Goal: Transaction & Acquisition: Book appointment/travel/reservation

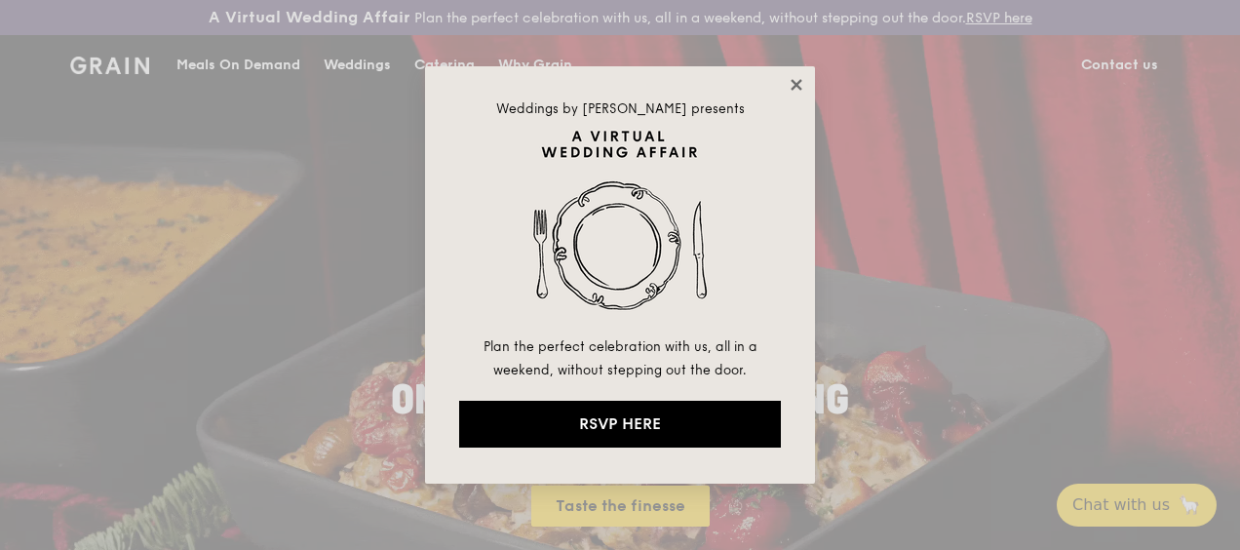
click at [801, 78] on icon at bounding box center [797, 85] width 18 height 18
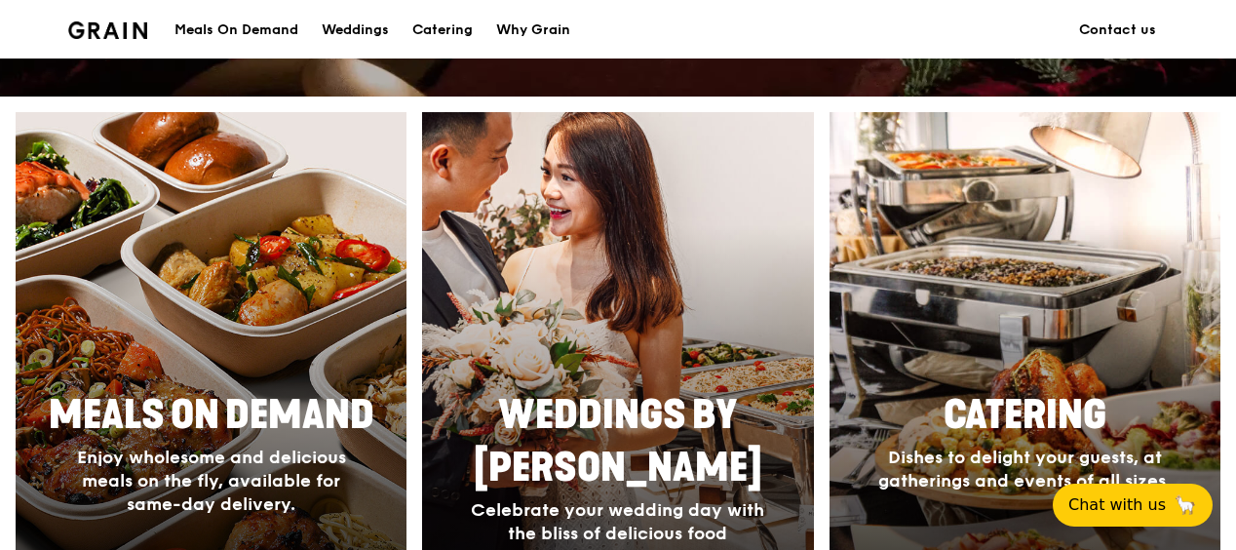
scroll to position [780, 0]
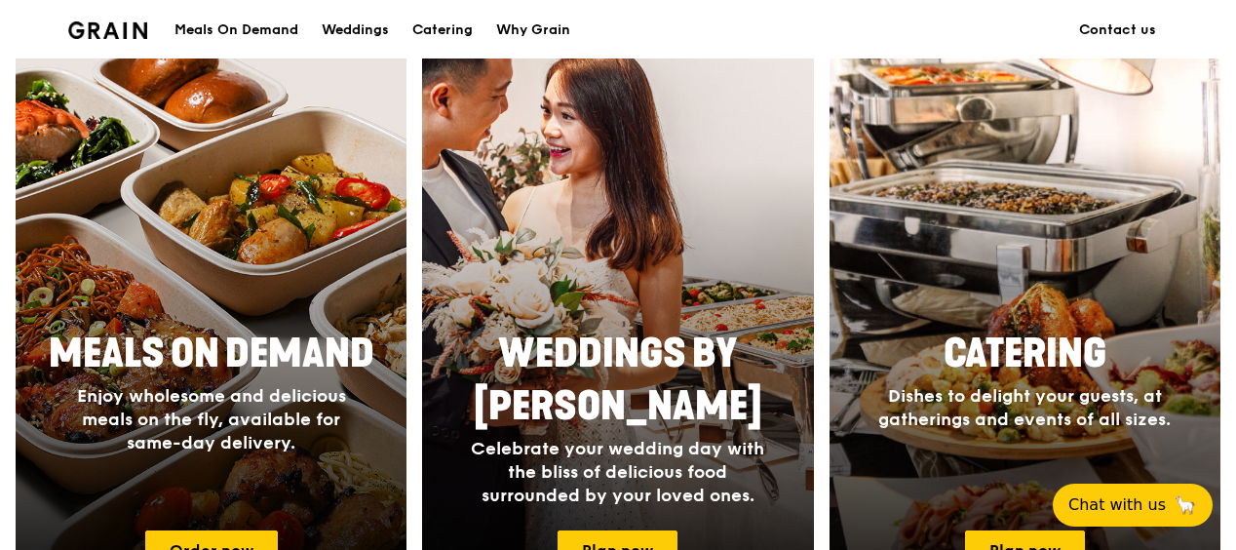
click at [1072, 355] on span "Catering" at bounding box center [1024, 353] width 163 height 47
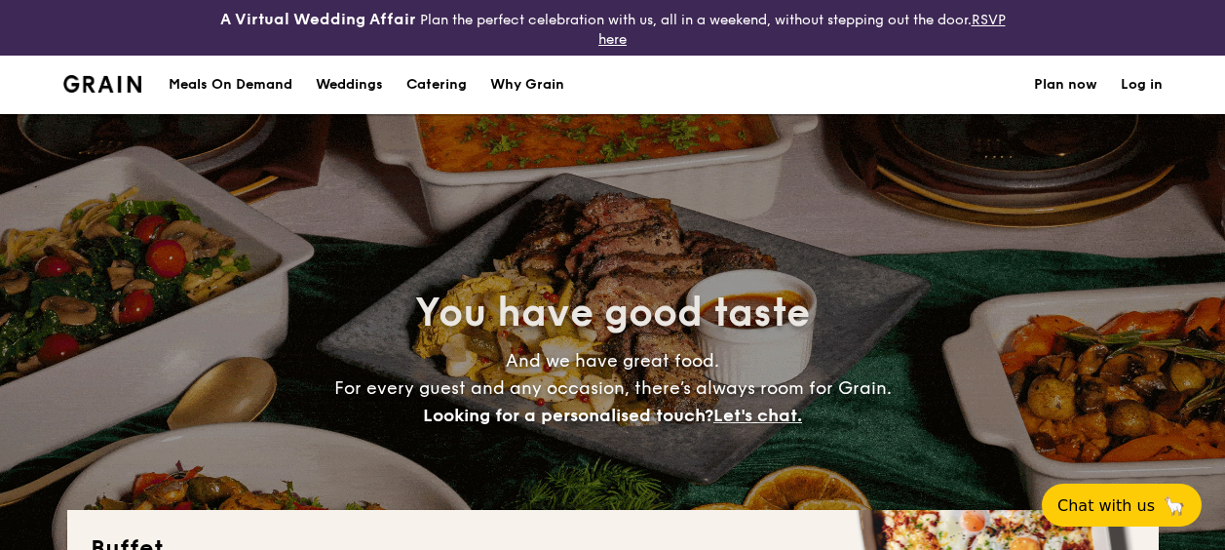
select select
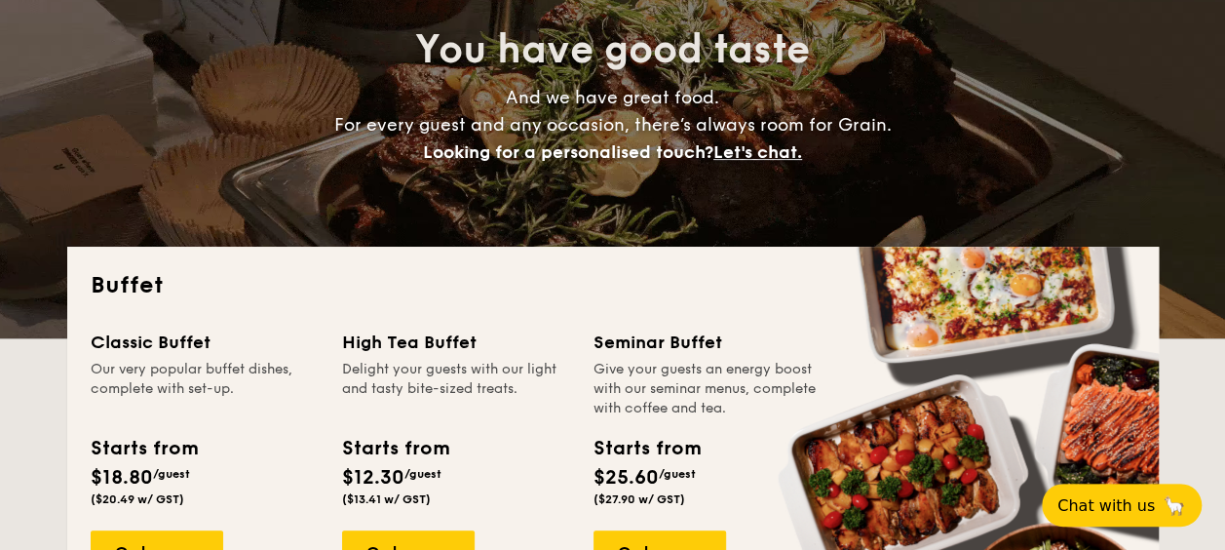
scroll to position [292, 0]
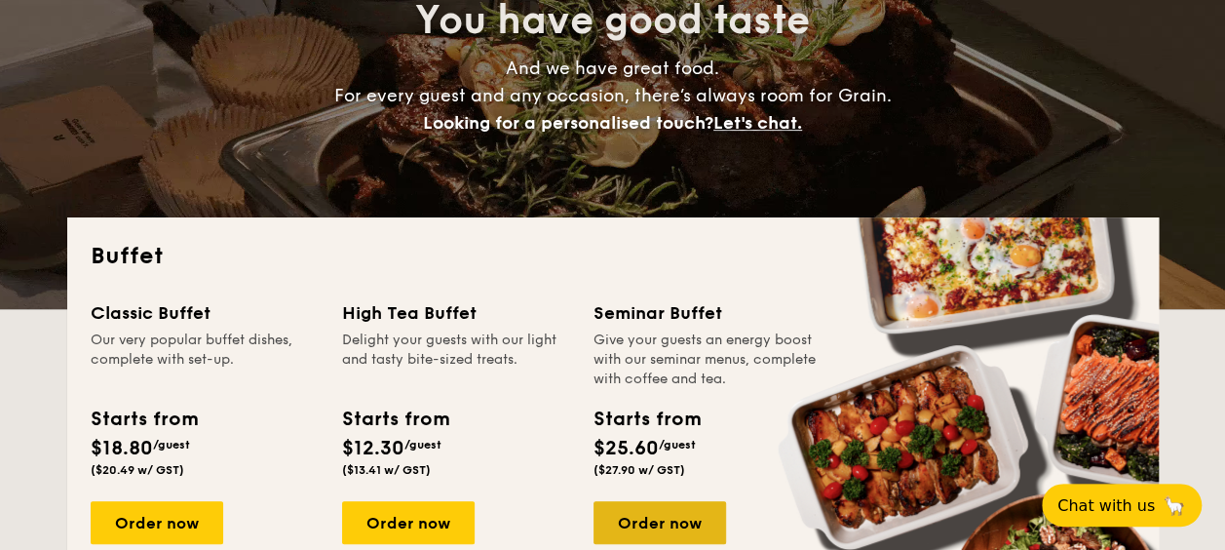
click at [636, 519] on div "Order now" at bounding box center [660, 522] width 133 height 43
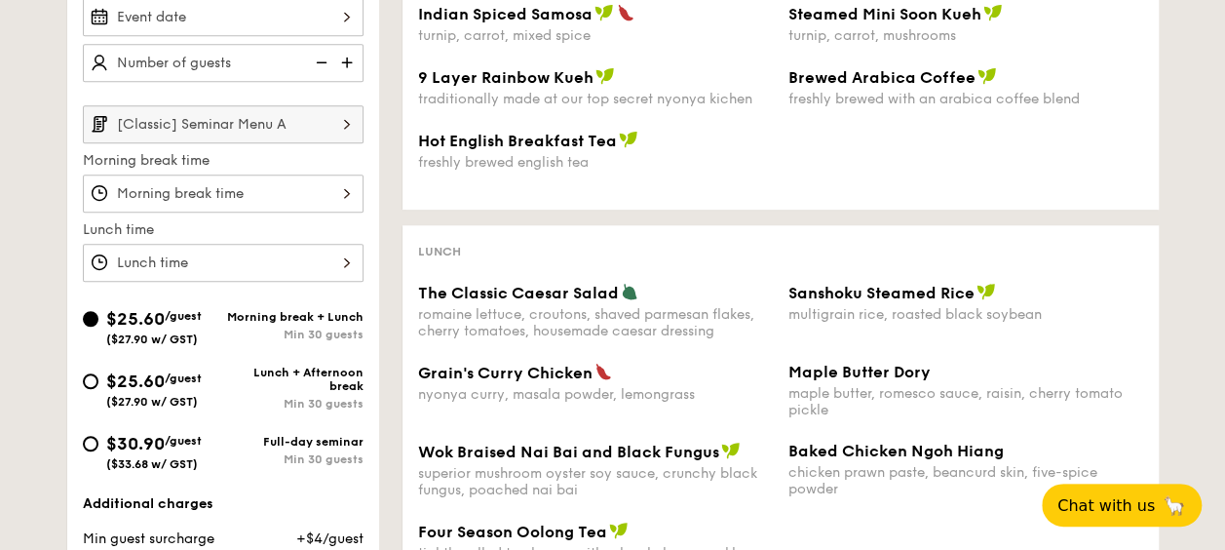
scroll to position [487, 0]
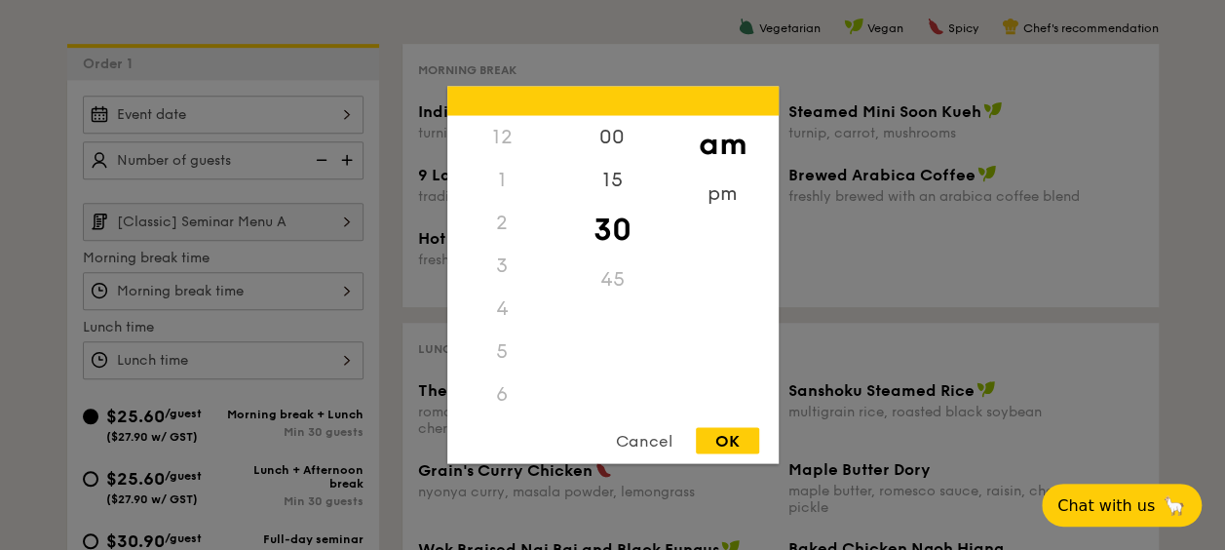
click at [312, 283] on div "12 1 2 3 4 5 6 7 8 9 10 11 00 15 30 45 am pm Cancel OK" at bounding box center [223, 291] width 281 height 38
click at [312, 283] on div at bounding box center [612, 275] width 1225 height 550
click at [314, 283] on div "12 1 2 3 4 5 6 7 8 9 10 11 00 15 30 45 am pm Cancel OK" at bounding box center [223, 291] width 281 height 38
click at [712, 201] on div "pm" at bounding box center [723, 201] width 110 height 57
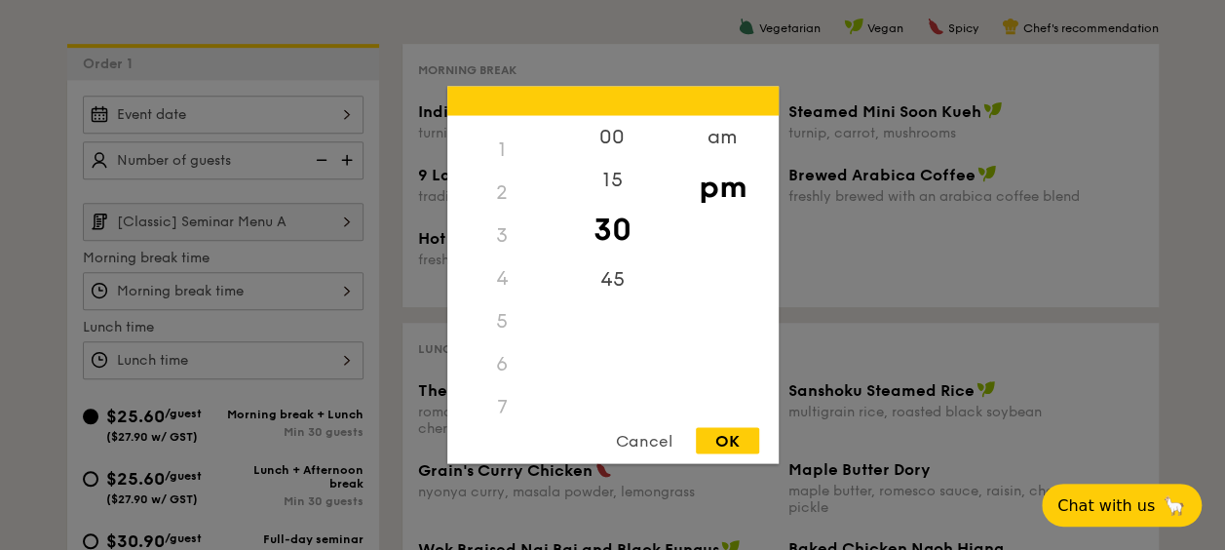
scroll to position [0, 0]
click at [631, 442] on div "Cancel" at bounding box center [644, 441] width 96 height 26
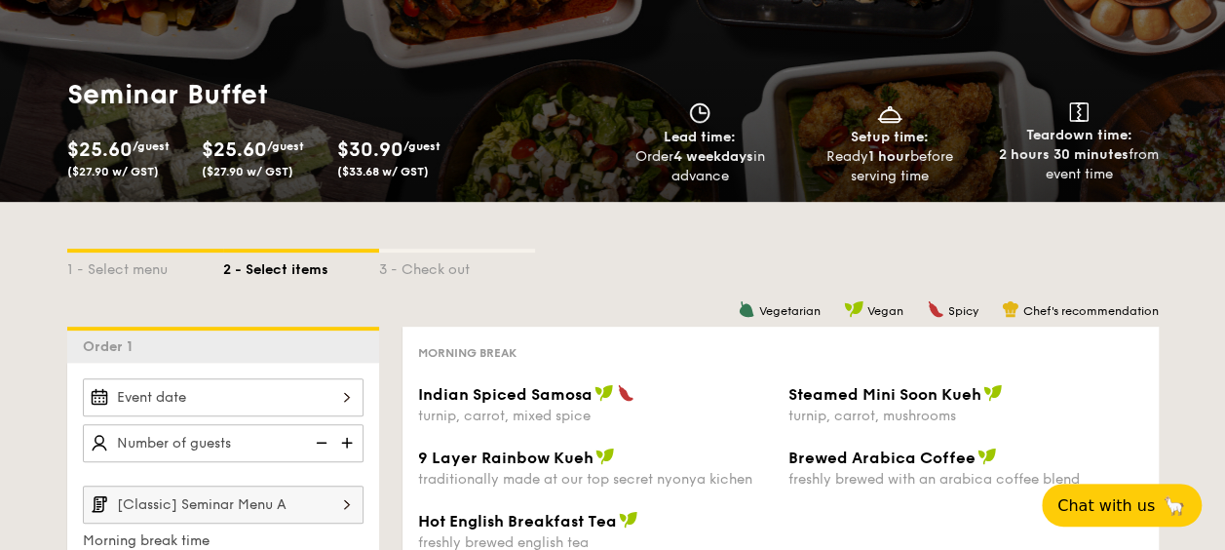
scroll to position [390, 0]
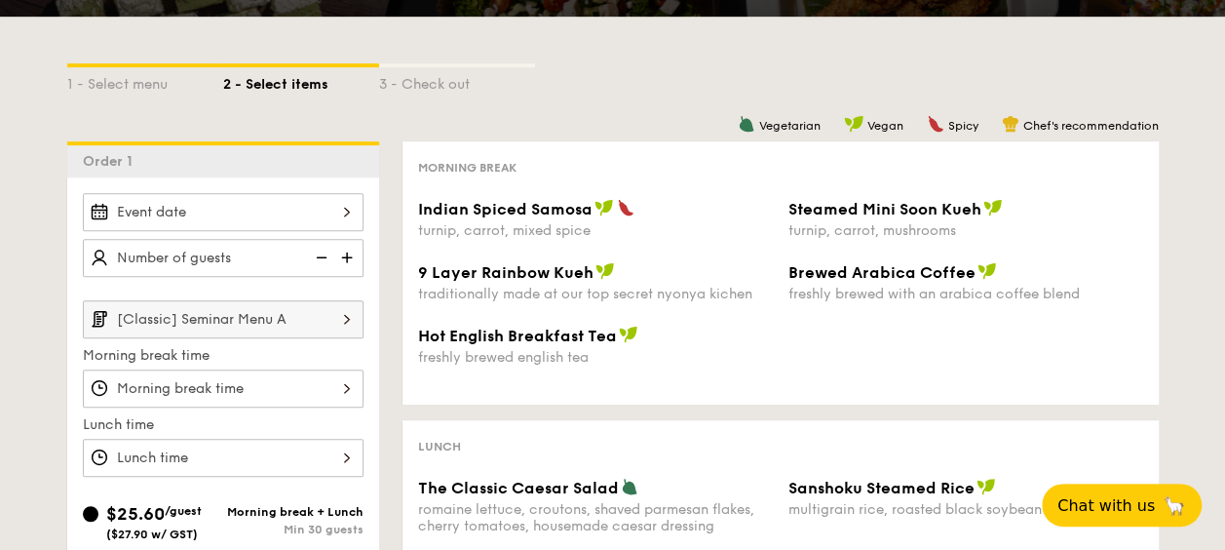
click at [288, 213] on div at bounding box center [223, 212] width 281 height 38
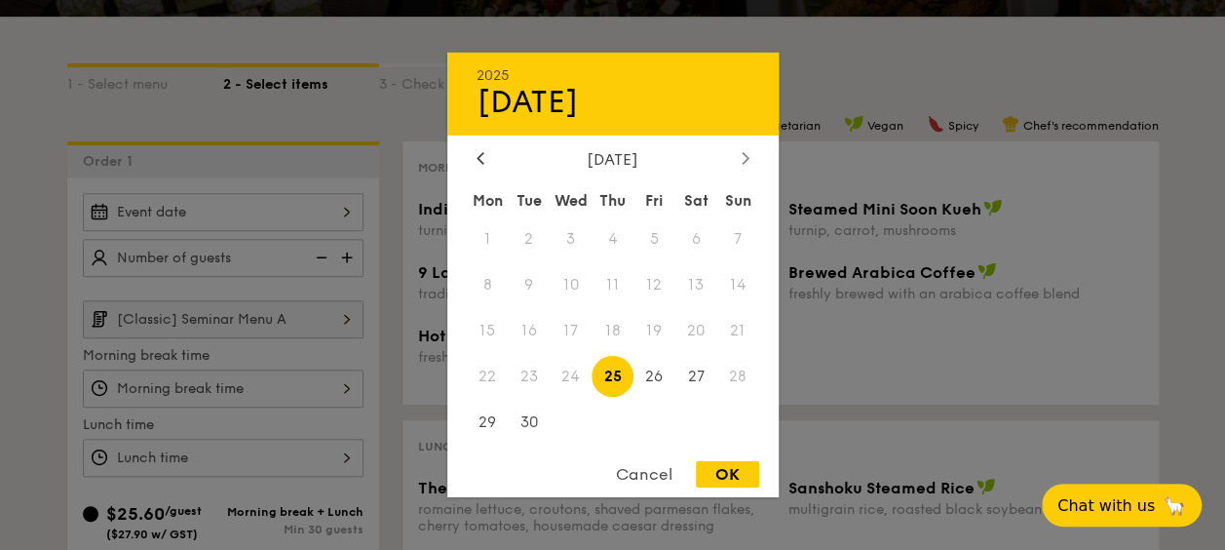
click at [742, 156] on icon at bounding box center [746, 157] width 8 height 13
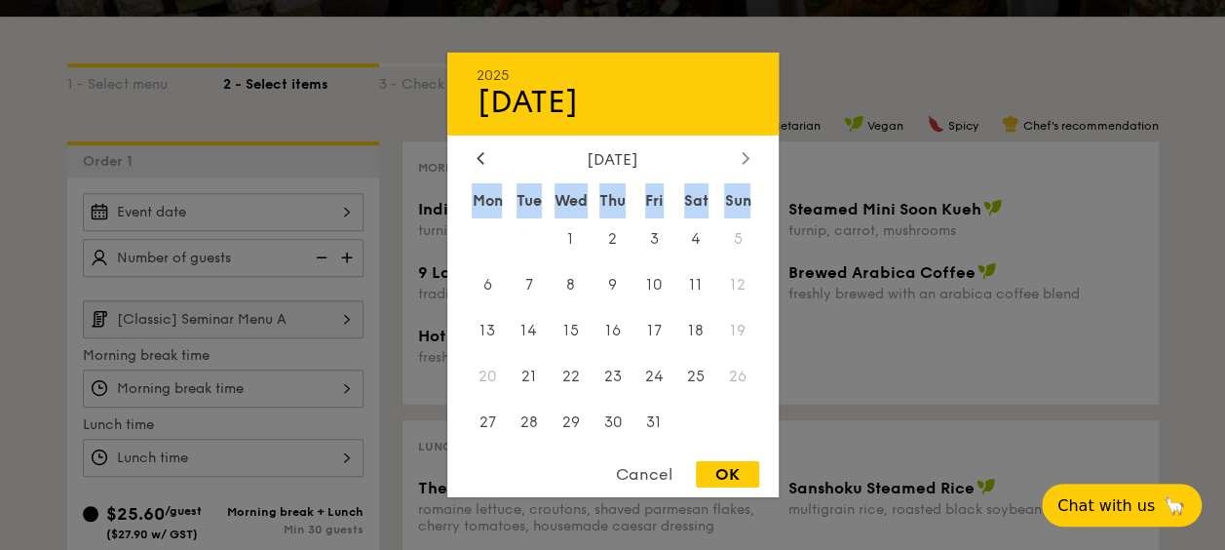
click at [742, 156] on icon at bounding box center [746, 157] width 8 height 13
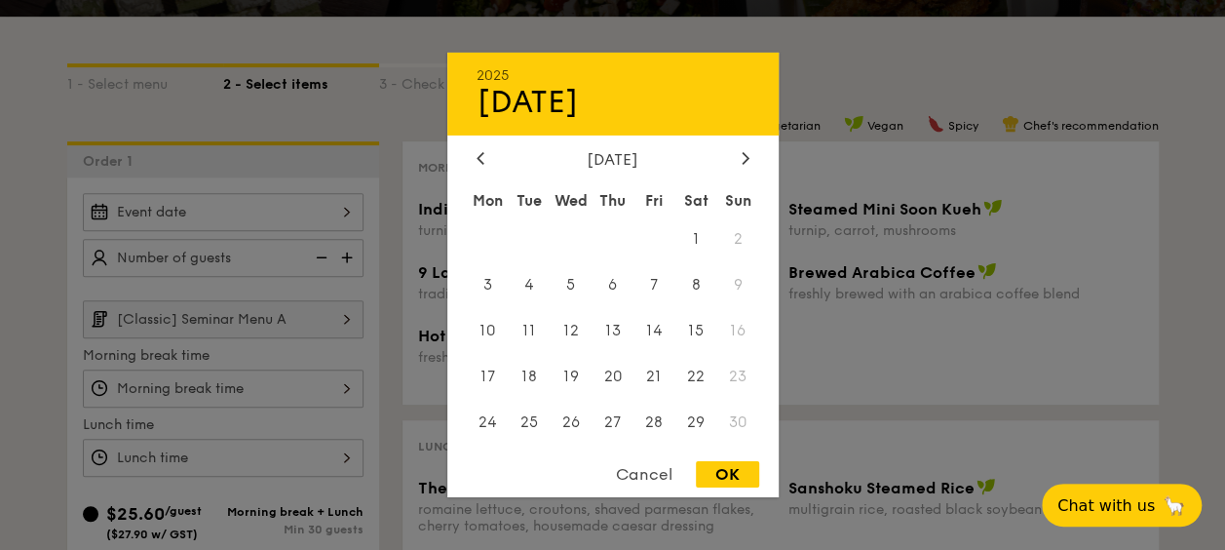
click at [735, 158] on div "November 2025" at bounding box center [613, 159] width 273 height 19
click at [480, 154] on icon at bounding box center [481, 157] width 8 height 13
click at [493, 277] on span "6" at bounding box center [488, 285] width 42 height 42
click at [721, 470] on div "OK" at bounding box center [727, 474] width 63 height 26
type input "[DATE]"
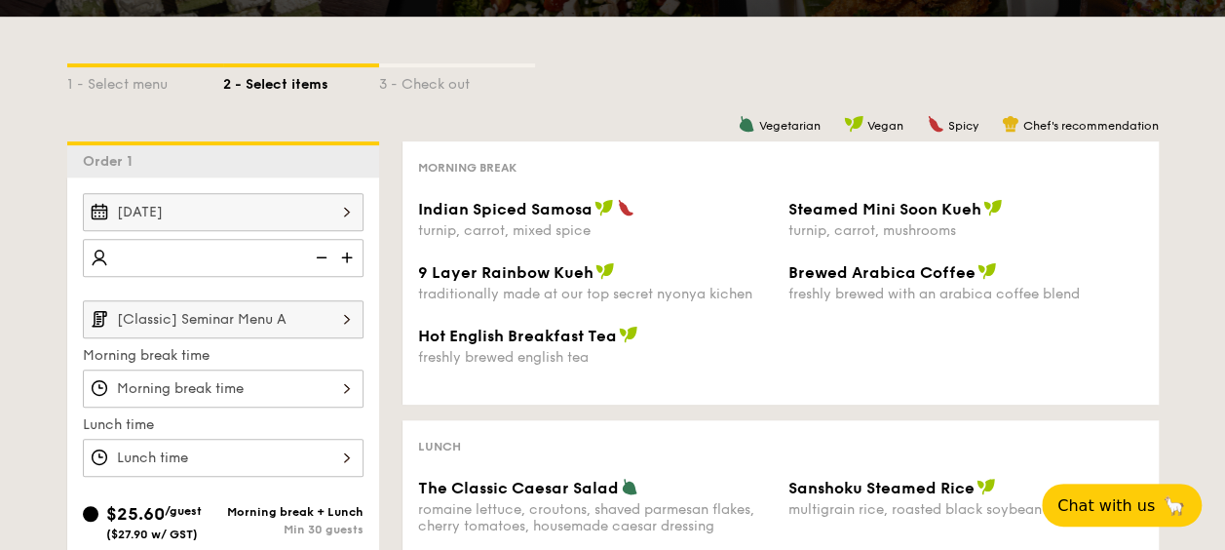
click at [342, 261] on img at bounding box center [348, 257] width 29 height 37
click at [324, 253] on img at bounding box center [319, 257] width 29 height 37
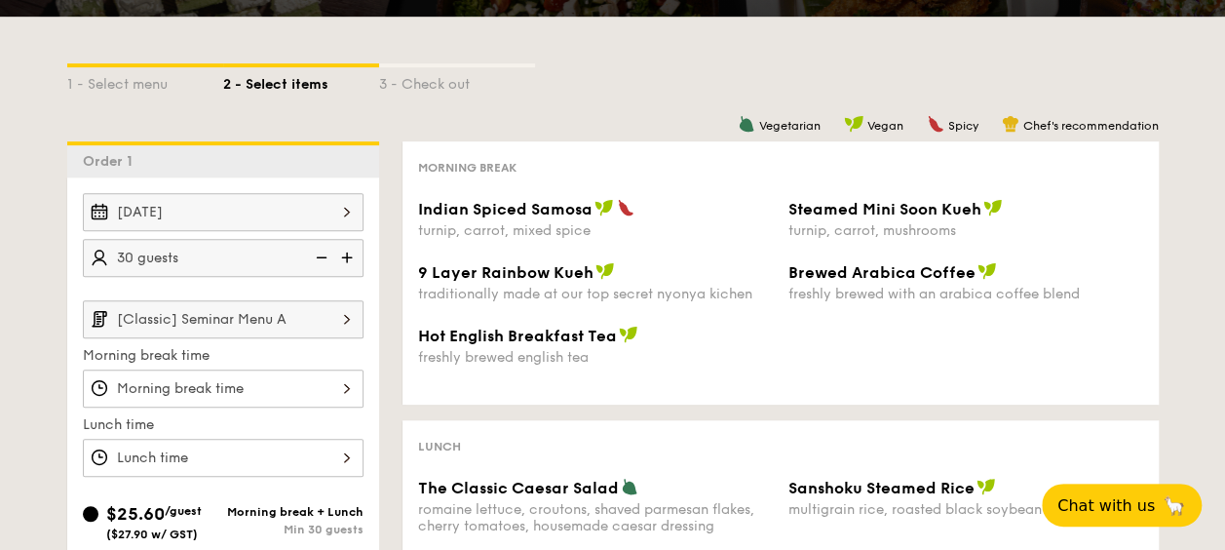
click at [324, 253] on img at bounding box center [319, 257] width 29 height 37
type input "25 guests"
click at [288, 316] on input "[Classic] Seminar Menu A" at bounding box center [223, 319] width 281 height 38
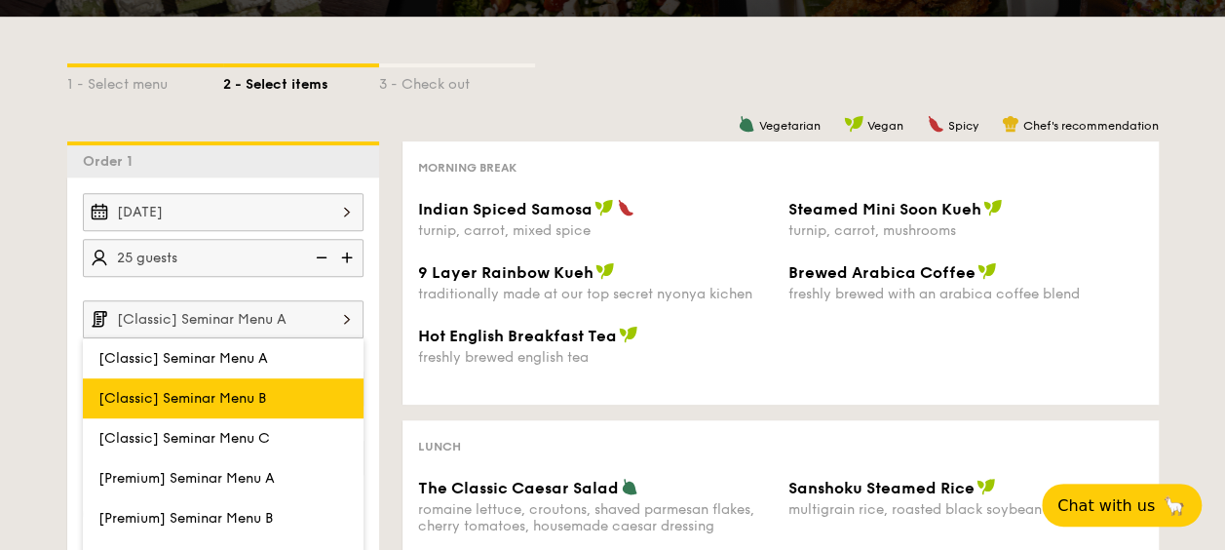
click at [251, 396] on span "[Classic] Seminar Menu B" at bounding box center [182, 398] width 168 height 17
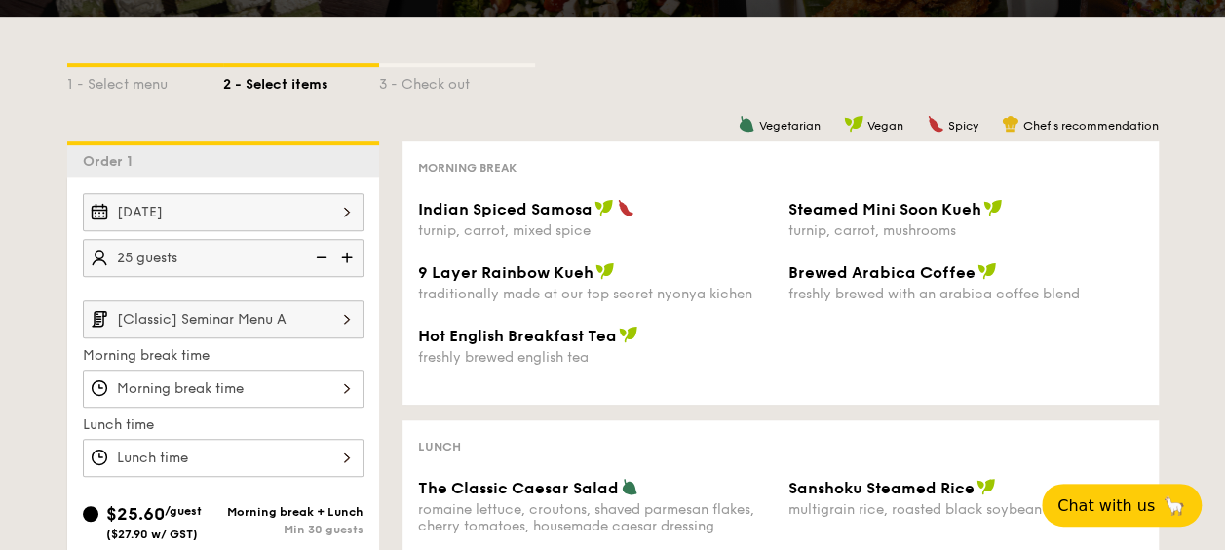
click at [257, 390] on div at bounding box center [223, 388] width 281 height 38
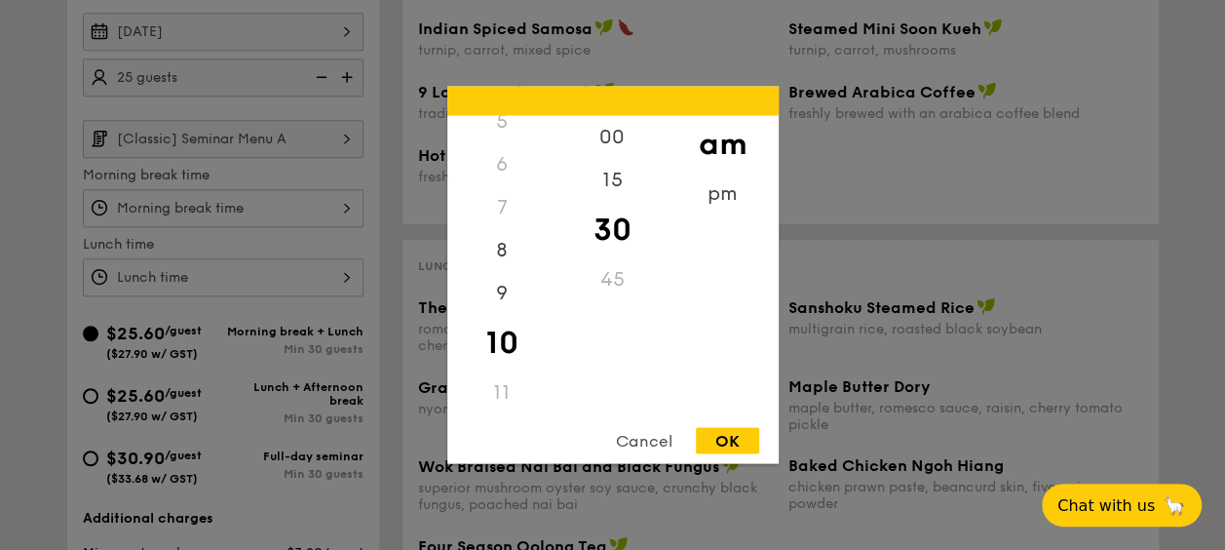
scroll to position [682, 0]
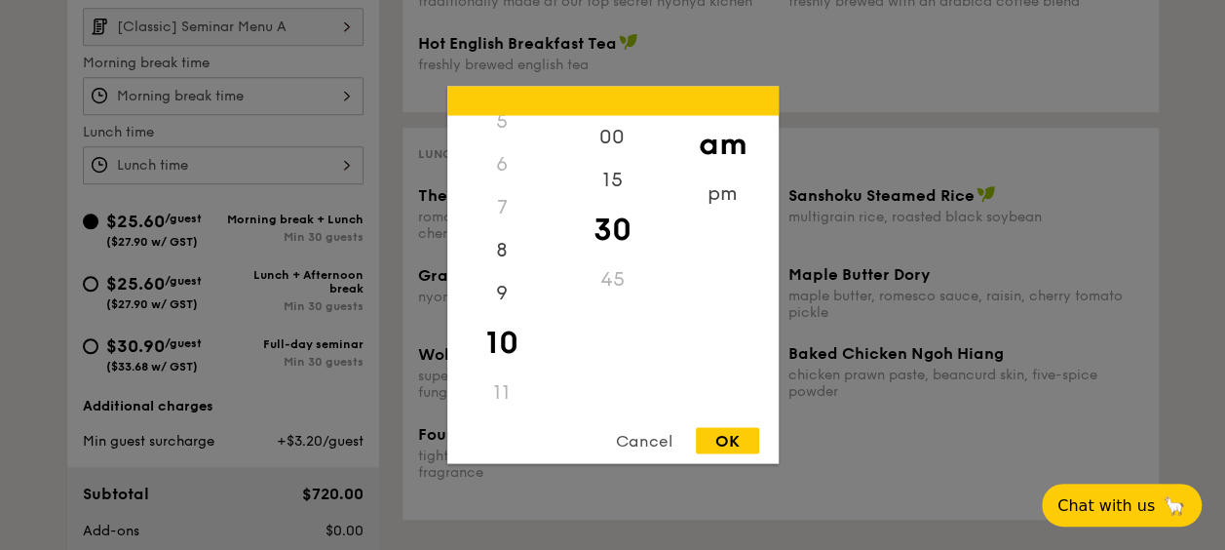
click at [497, 386] on div "11" at bounding box center [502, 392] width 110 height 43
click at [507, 392] on div "11" at bounding box center [502, 392] width 110 height 43
drag, startPoint x: 509, startPoint y: 340, endPoint x: 510, endPoint y: 384, distance: 43.9
click at [510, 384] on div "12 1 2 3 4 5 6 7 8 9 10 11" at bounding box center [502, 264] width 110 height 297
drag, startPoint x: 510, startPoint y: 384, endPoint x: 509, endPoint y: 344, distance: 40.0
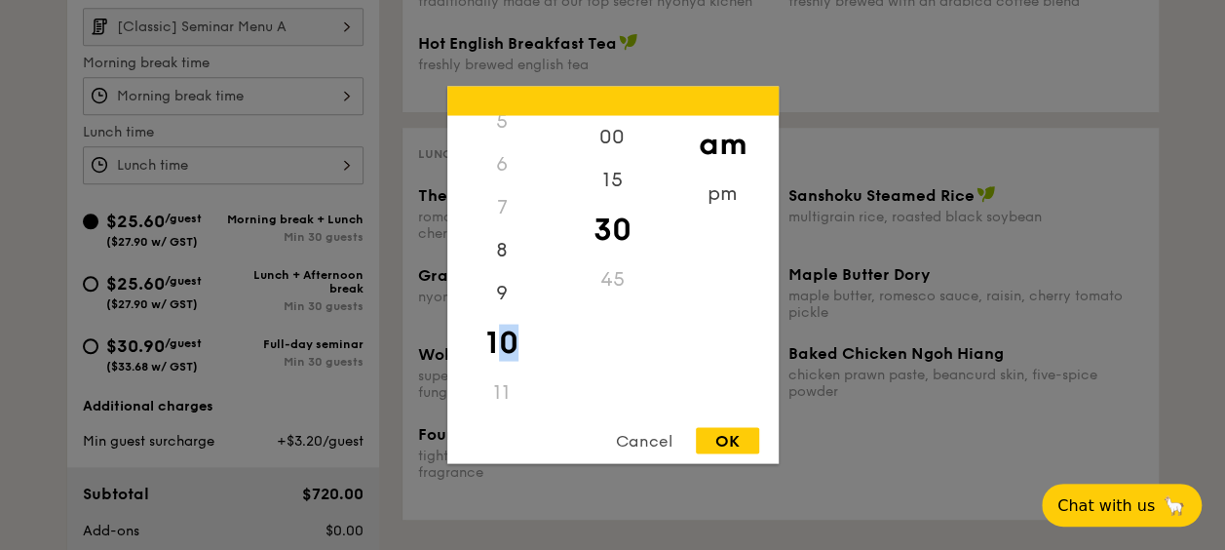
click at [509, 344] on div "10" at bounding box center [502, 343] width 110 height 57
drag, startPoint x: 509, startPoint y: 344, endPoint x: 719, endPoint y: 433, distance: 228.4
click at [715, 438] on div "OK" at bounding box center [727, 441] width 63 height 26
type input "10:30AM"
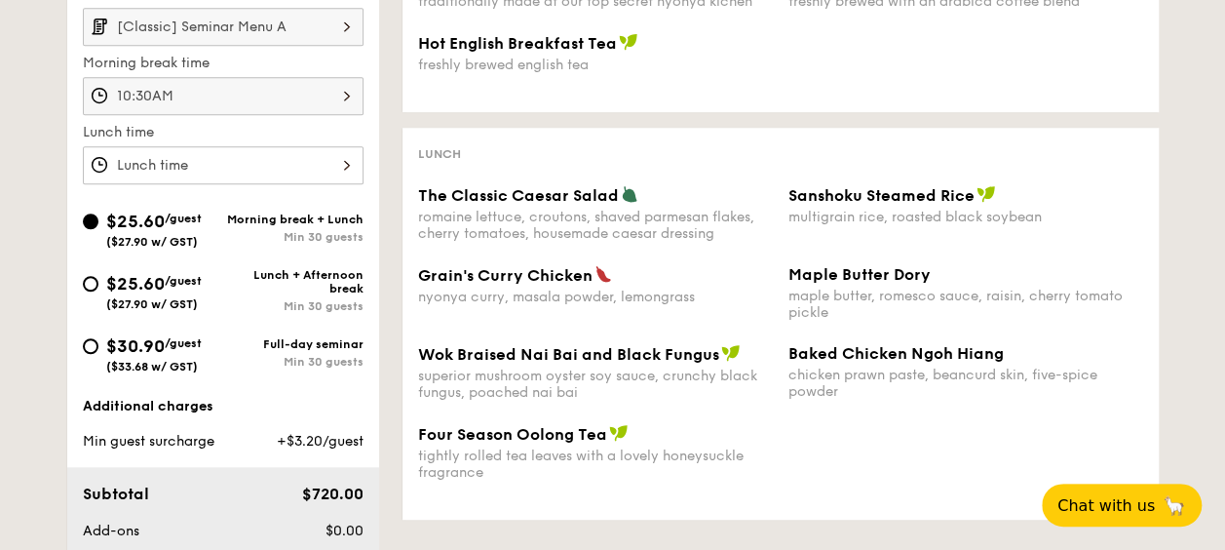
click at [98, 283] on div "$25.60 /guest ($27.90 w/ GST)" at bounding box center [153, 290] width 140 height 41
click at [98, 283] on input "$25.60 /guest ($27.90 w/ GST) Lunch + Afternoon break Min 30 guests" at bounding box center [91, 284] width 16 height 16
radio input "true"
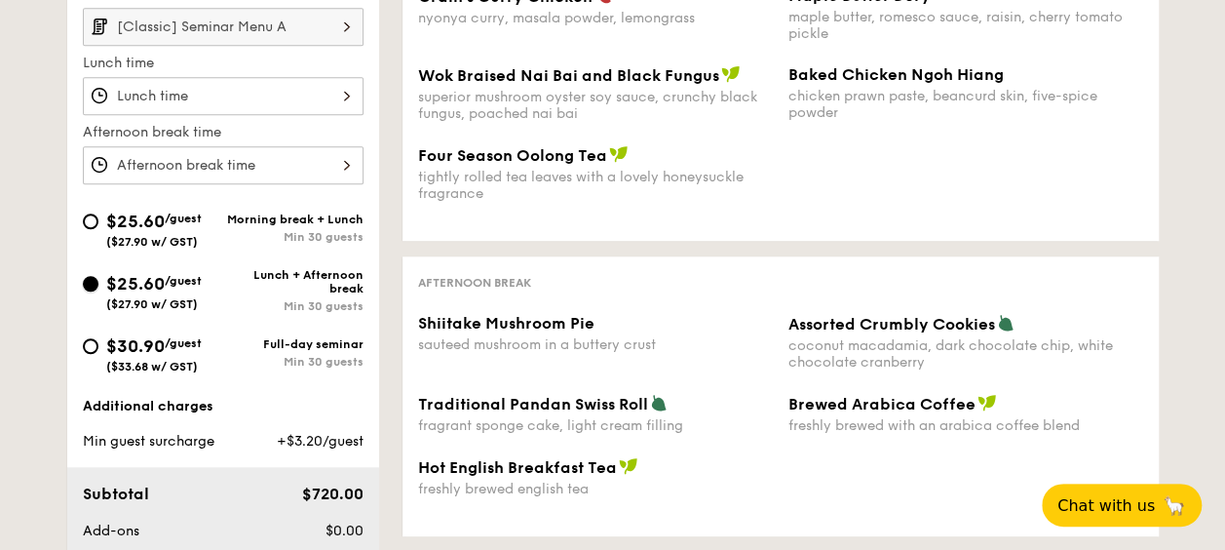
scroll to position [487, 0]
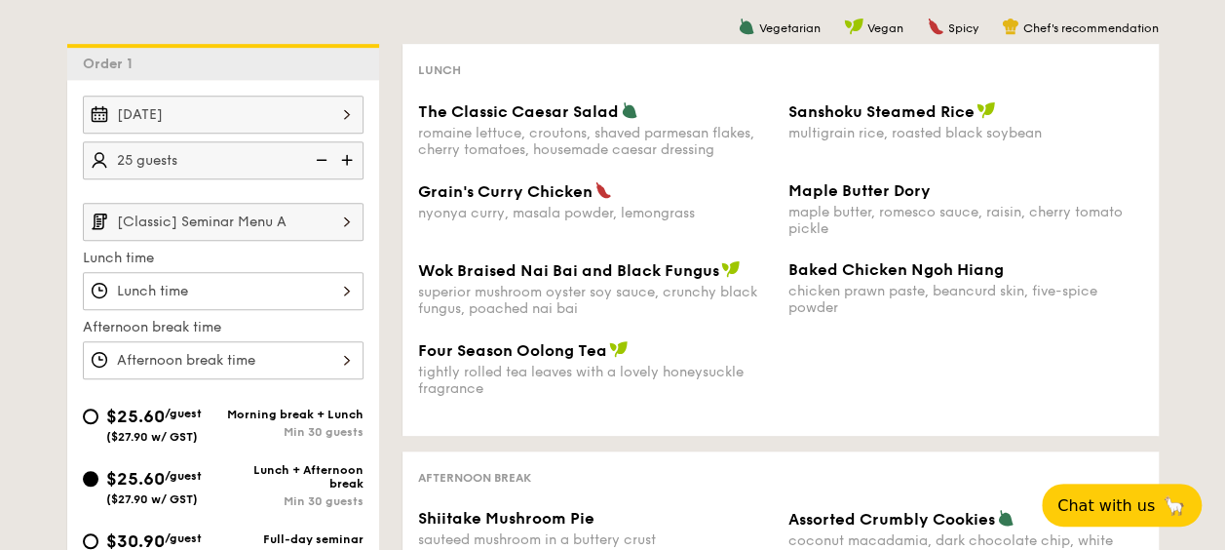
click at [327, 158] on img at bounding box center [319, 159] width 29 height 37
click at [345, 162] on img at bounding box center [348, 159] width 29 height 37
click at [319, 161] on img at bounding box center [319, 159] width 29 height 37
type input "20 guests"
click at [313, 282] on div at bounding box center [223, 291] width 281 height 38
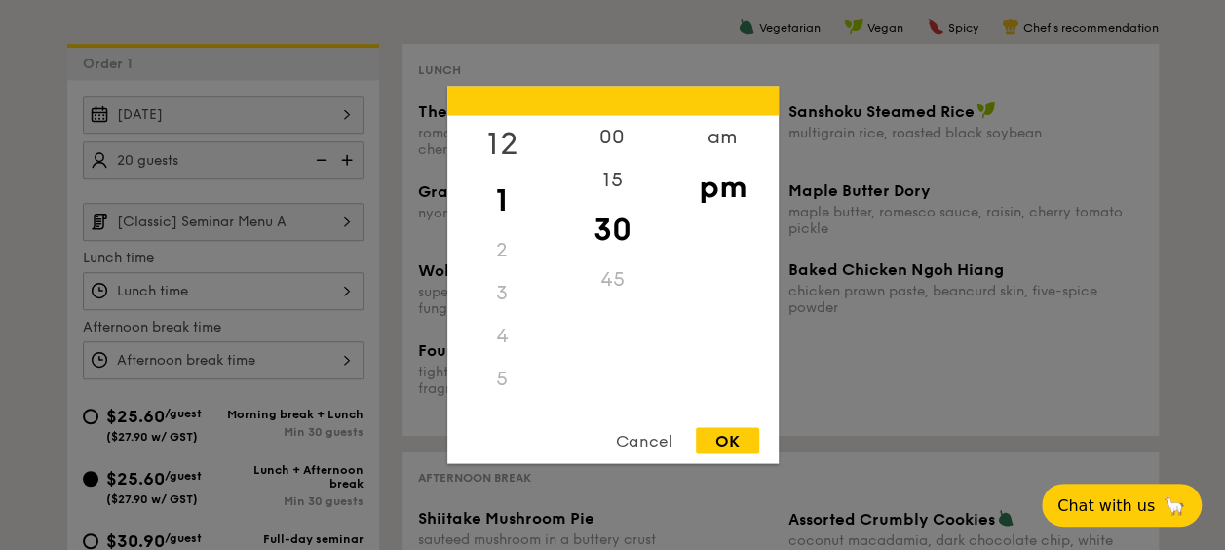
click at [506, 137] on div "12" at bounding box center [502, 144] width 110 height 57
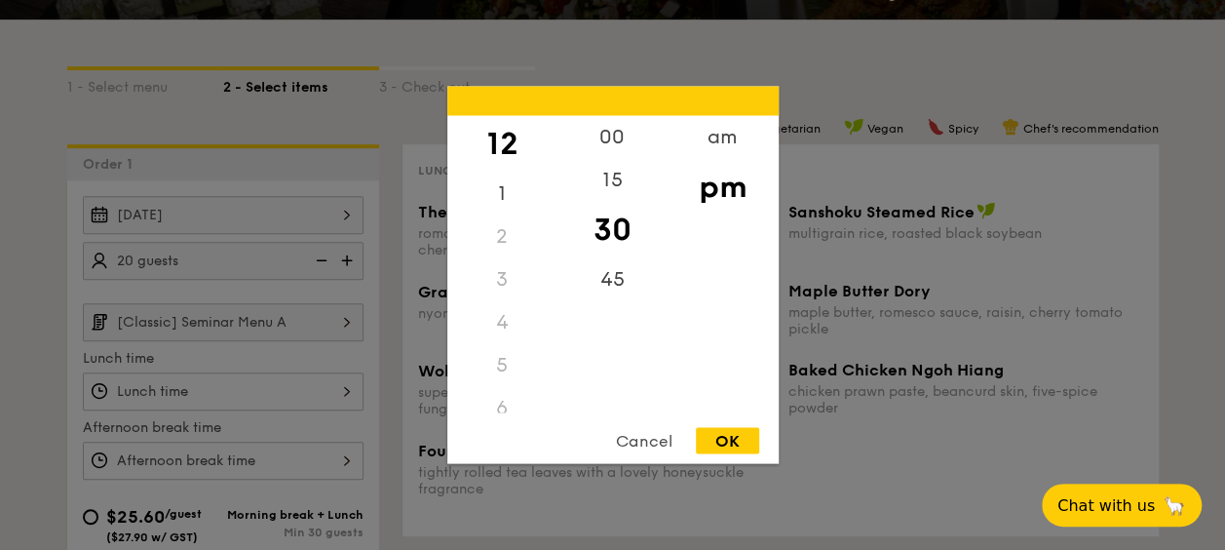
scroll to position [292, 0]
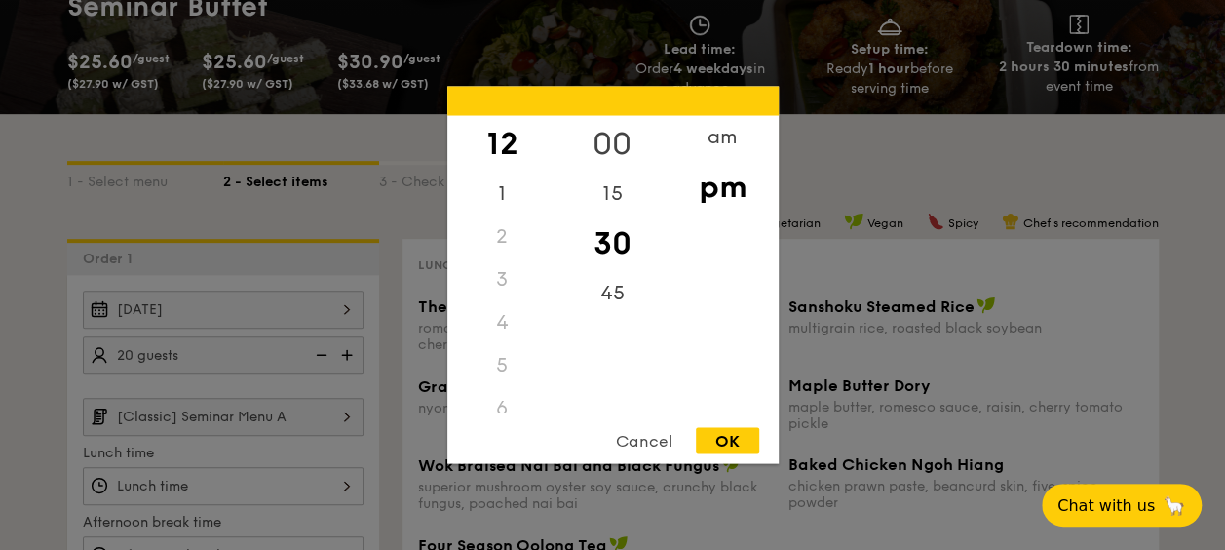
click at [609, 138] on div "00" at bounding box center [613, 144] width 110 height 57
click at [497, 393] on div "11" at bounding box center [502, 392] width 110 height 43
click at [501, 389] on div "11" at bounding box center [502, 392] width 110 height 43
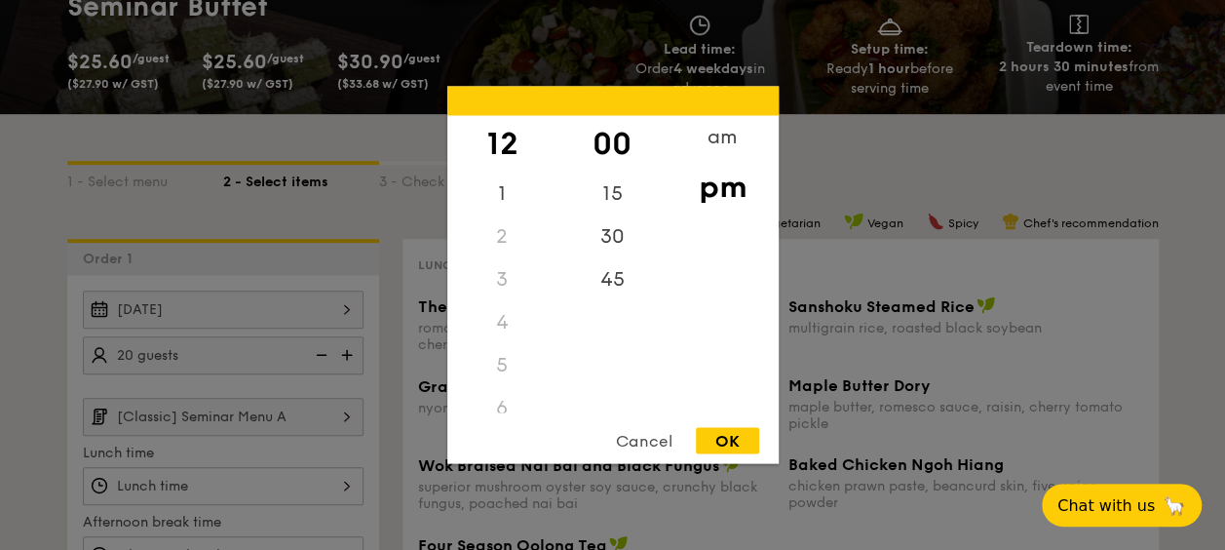
click at [727, 440] on div "OK" at bounding box center [727, 441] width 63 height 26
type input "12:00PM"
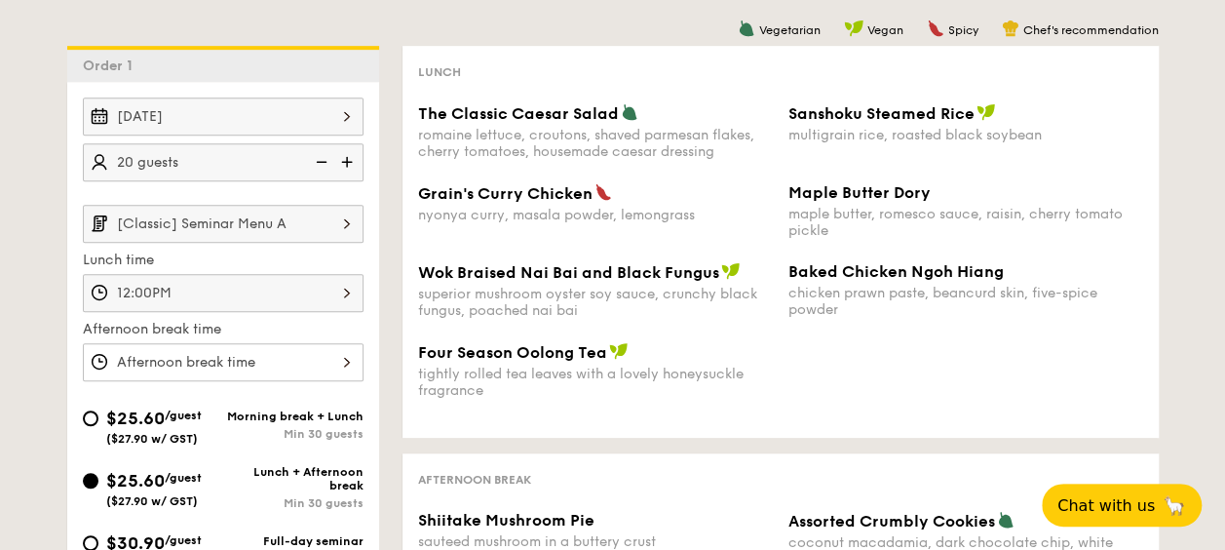
scroll to position [487, 0]
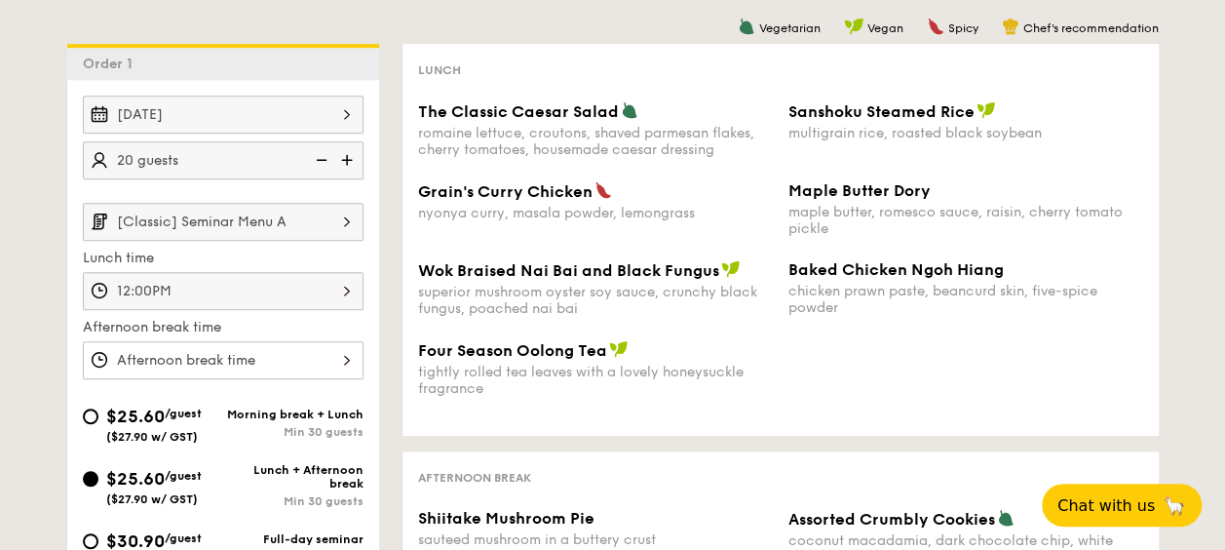
click at [250, 356] on div at bounding box center [223, 360] width 281 height 38
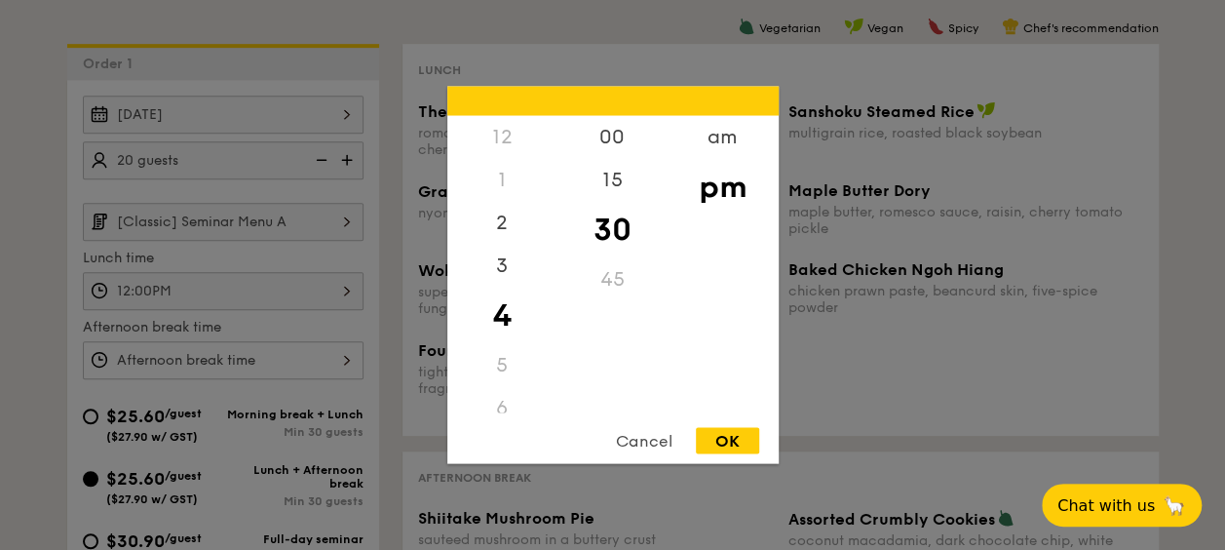
click at [725, 442] on div "OK" at bounding box center [727, 441] width 63 height 26
type input "4:30PM"
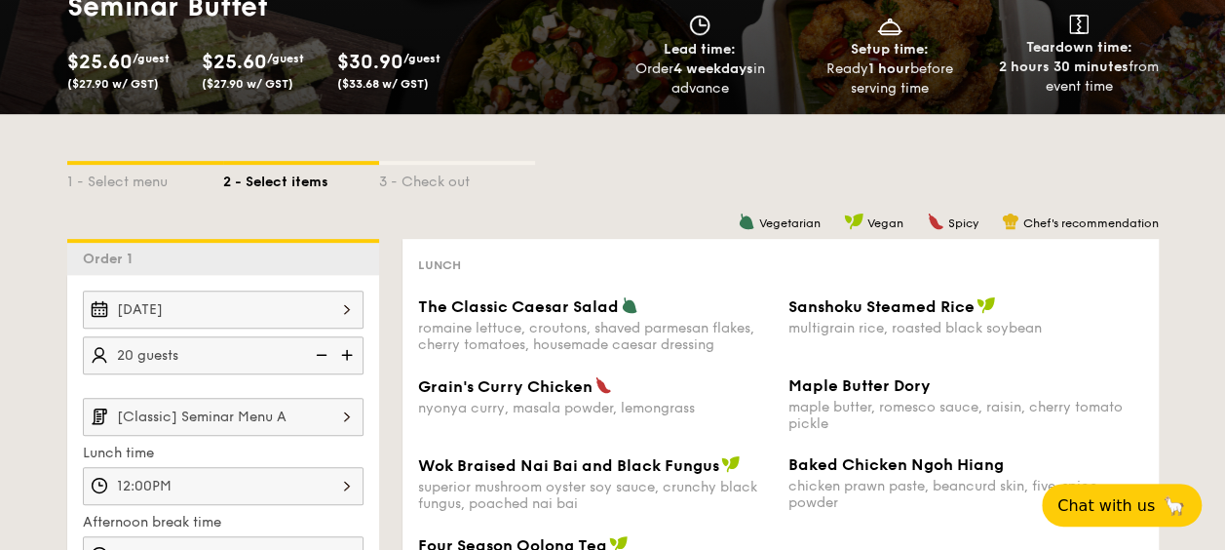
scroll to position [0, 0]
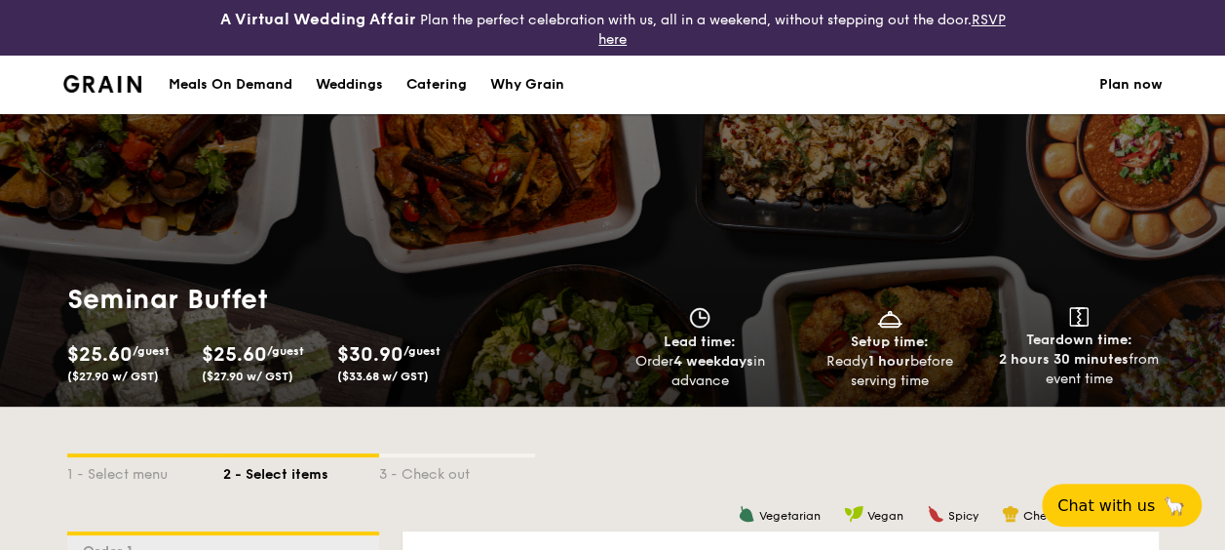
click at [237, 81] on div "Meals On Demand" at bounding box center [231, 85] width 124 height 58
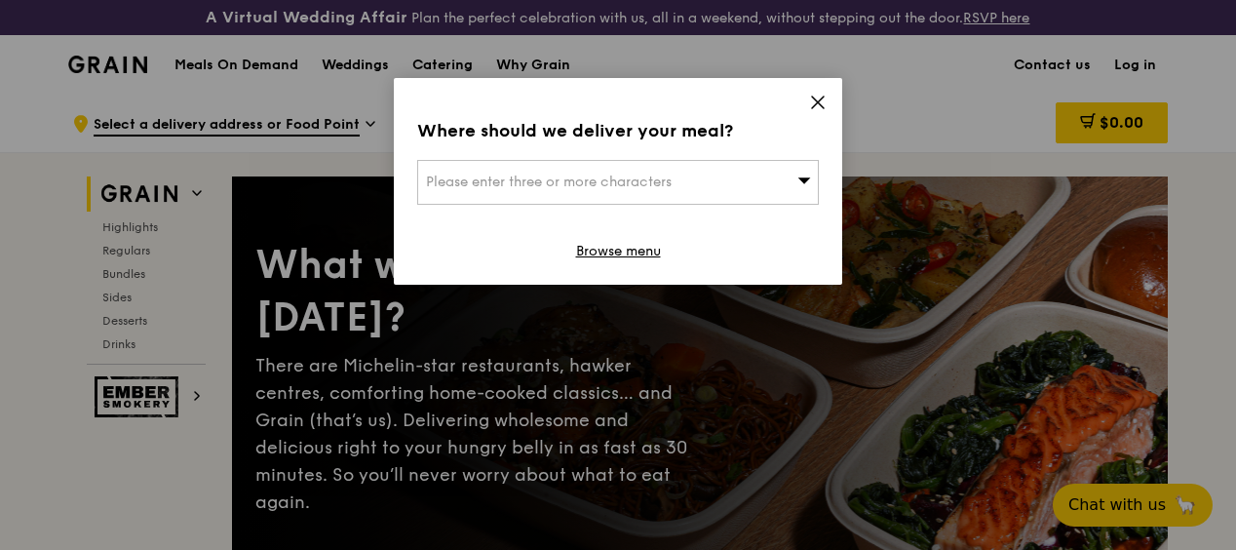
click at [823, 103] on icon at bounding box center [818, 103] width 18 height 18
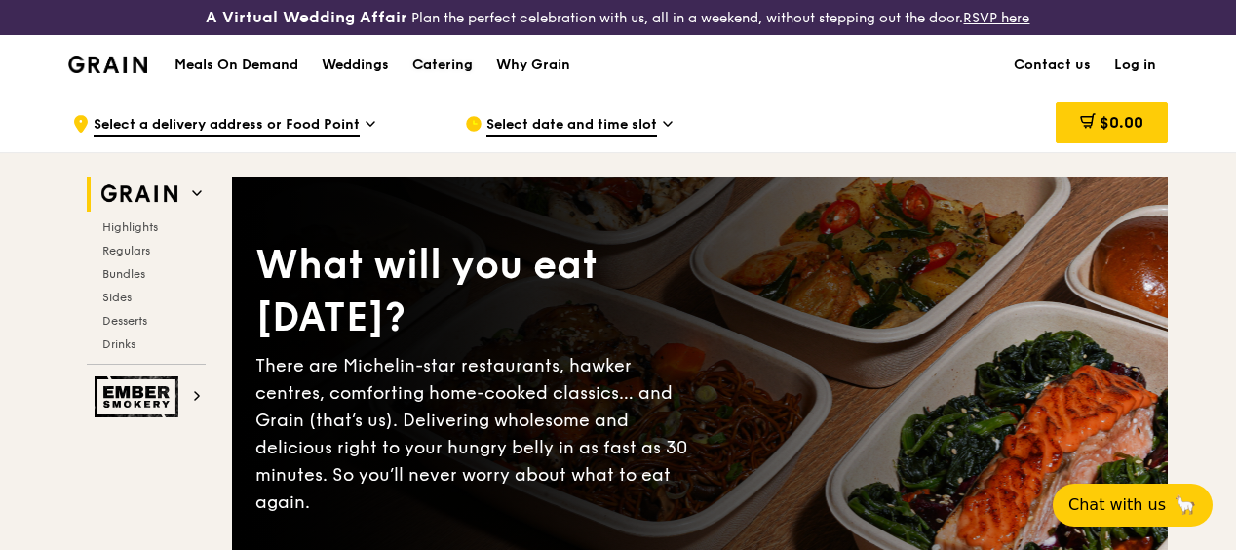
click at [466, 81] on div "Catering" at bounding box center [442, 65] width 60 height 58
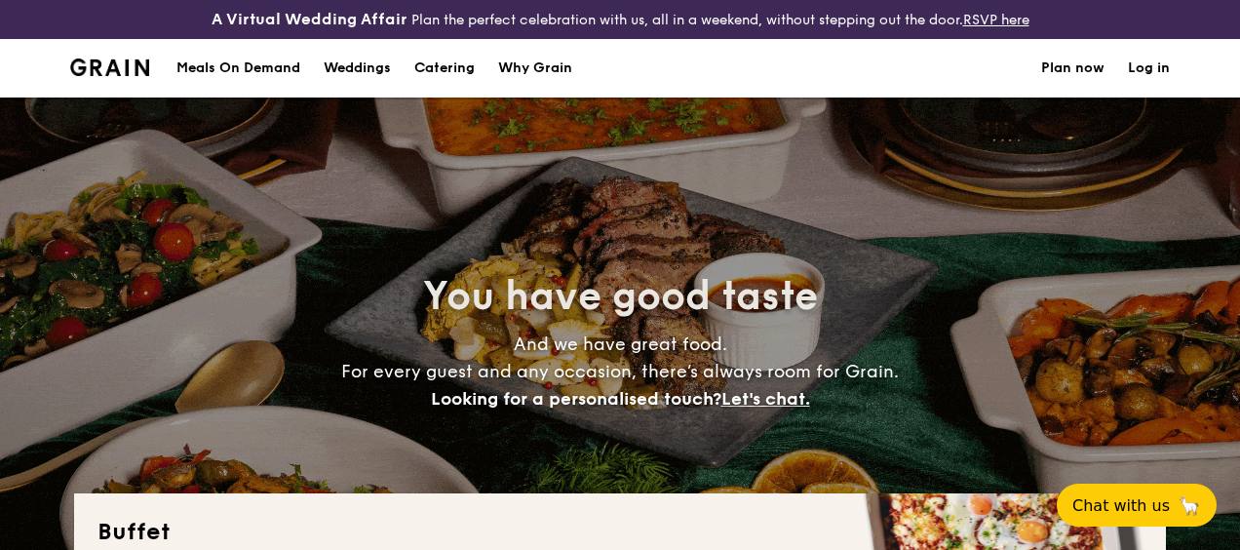
select select
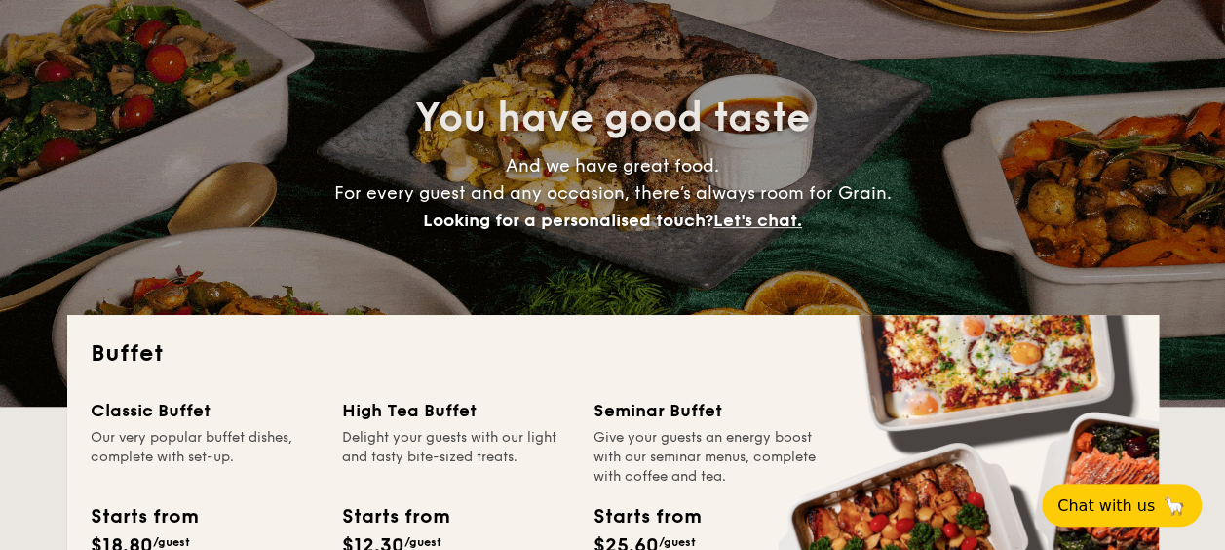
scroll to position [292, 0]
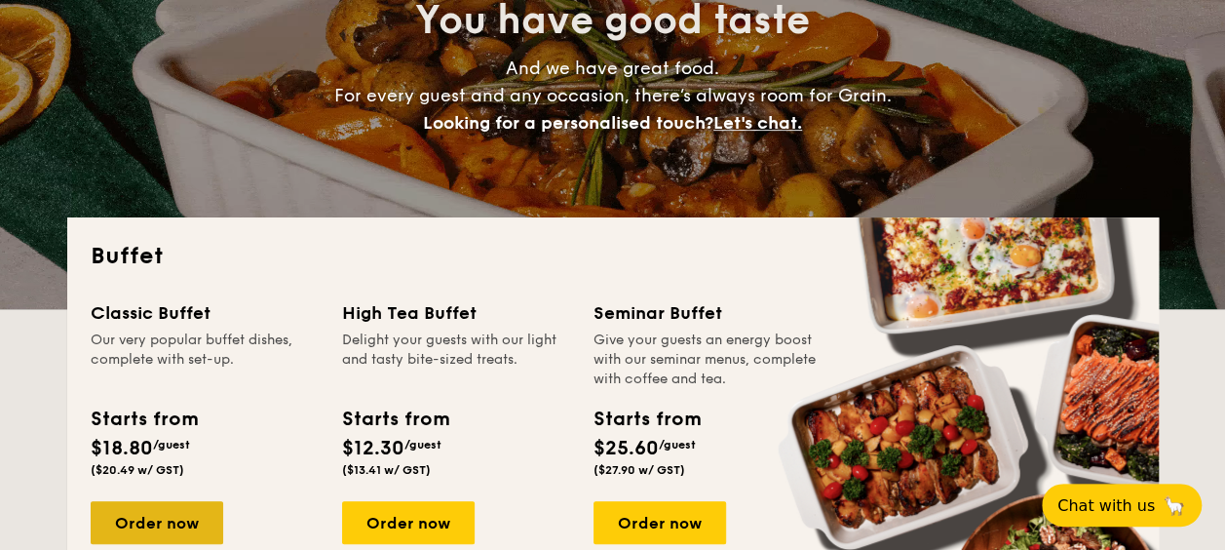
click at [162, 524] on div "Order now" at bounding box center [157, 522] width 133 height 43
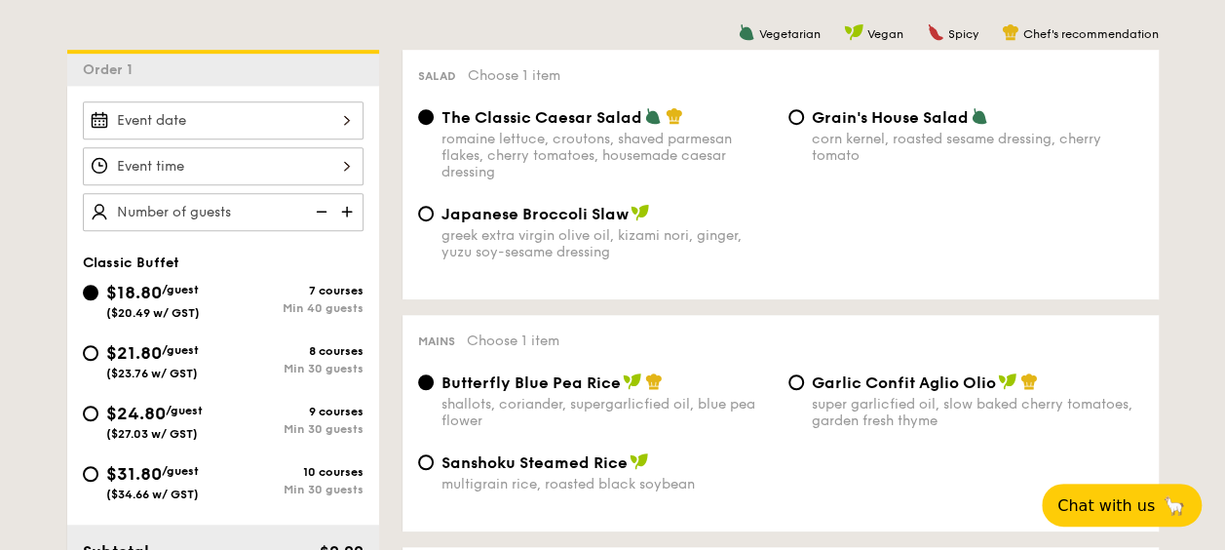
scroll to position [585, 0]
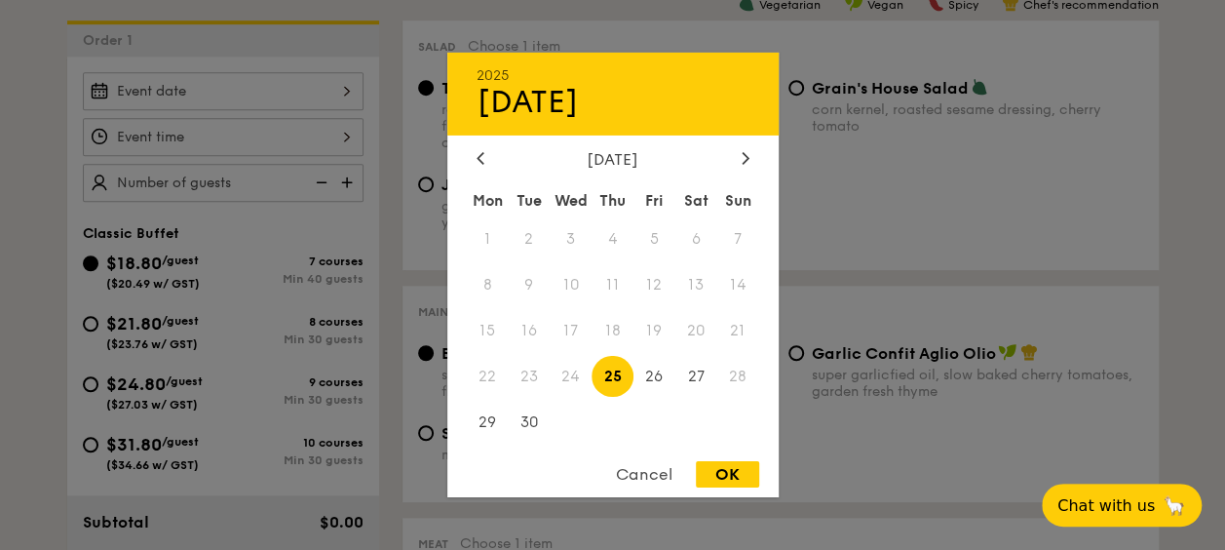
click at [279, 96] on div "2025 Sep 25 September 2025 Mon Tue Wed Thu Fri Sat Sun 1 2 3 4 5 6 7 8 9 10 11 …" at bounding box center [223, 91] width 281 height 38
click at [749, 157] on icon at bounding box center [746, 157] width 8 height 13
drag, startPoint x: 487, startPoint y: 283, endPoint x: 567, endPoint y: 340, distance: 98.5
click at [487, 283] on span "6" at bounding box center [488, 285] width 42 height 42
click at [716, 482] on div "OK" at bounding box center [727, 474] width 63 height 26
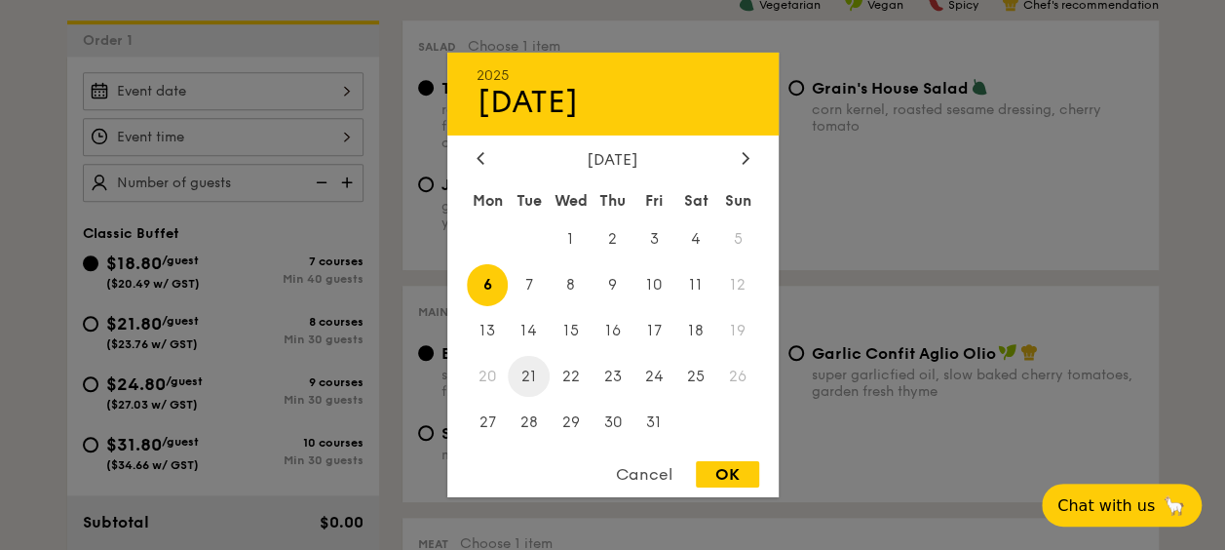
type input "Oct 06, 2025"
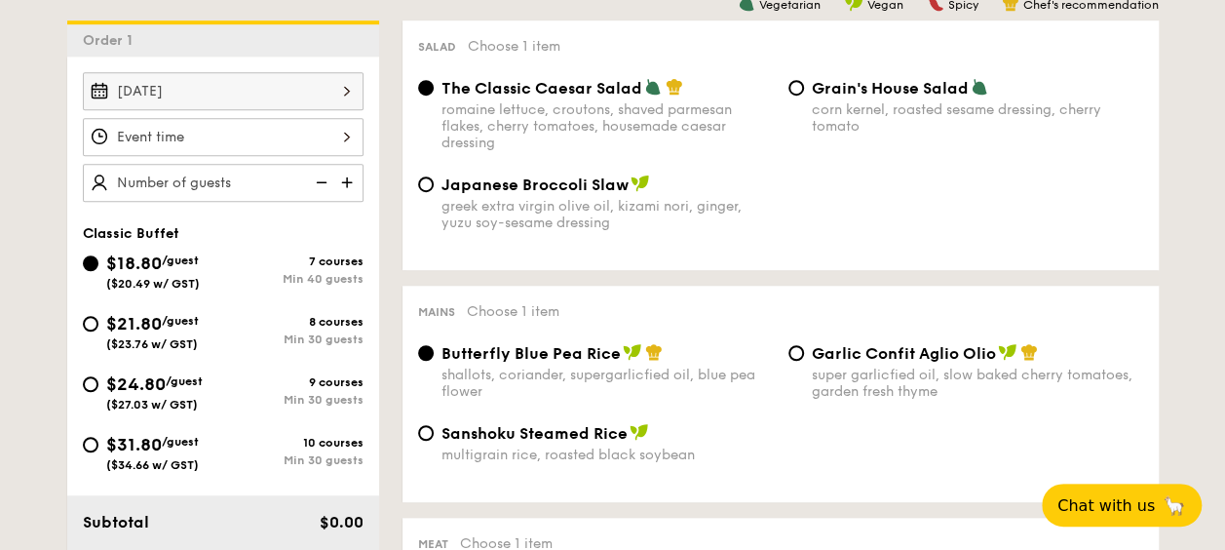
click at [250, 140] on div at bounding box center [223, 137] width 281 height 38
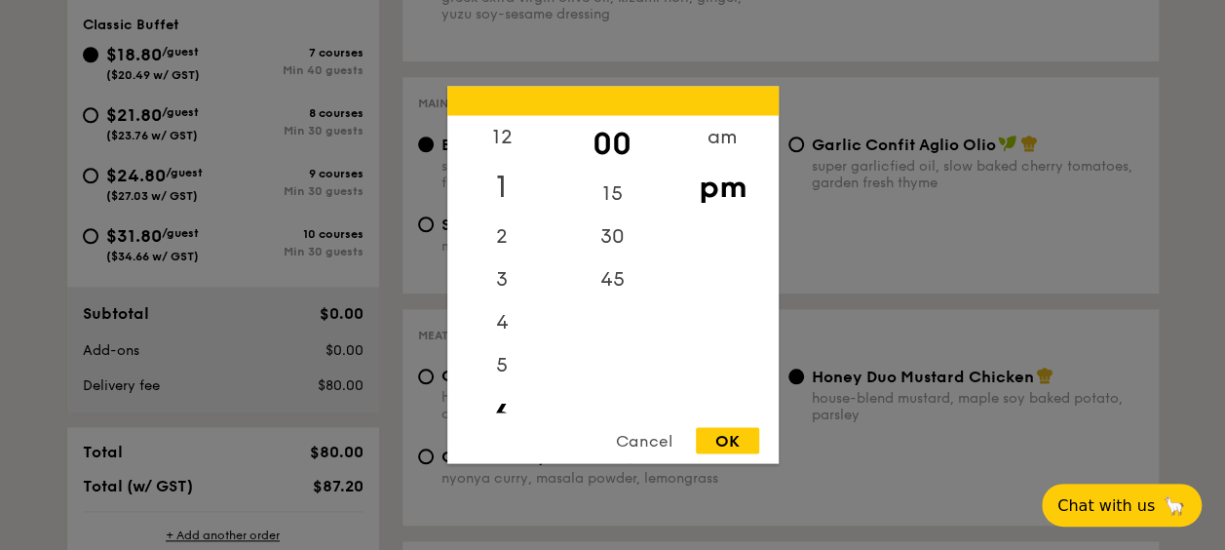
scroll to position [682, 0]
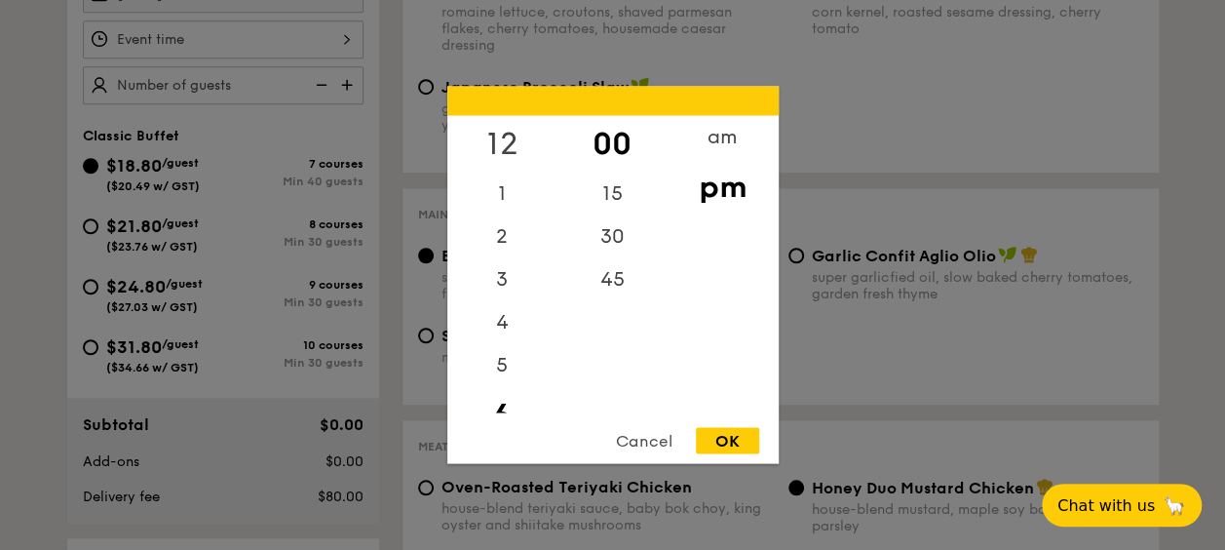
click at [503, 138] on div "12" at bounding box center [502, 144] width 110 height 57
click at [728, 438] on div "OK" at bounding box center [727, 441] width 63 height 26
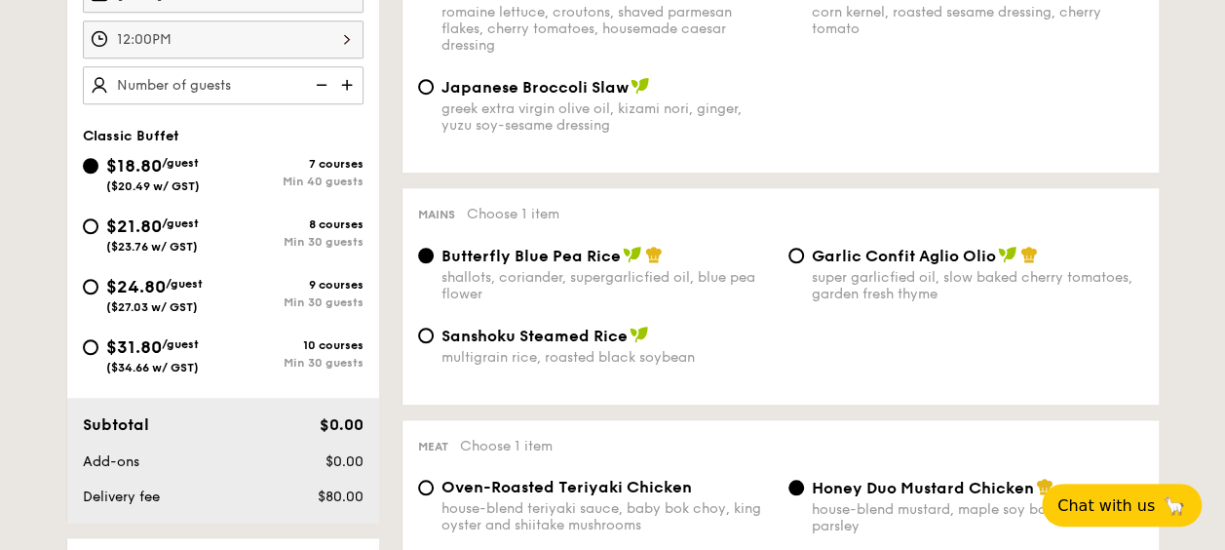
click at [322, 34] on div "12:00PM" at bounding box center [223, 39] width 281 height 38
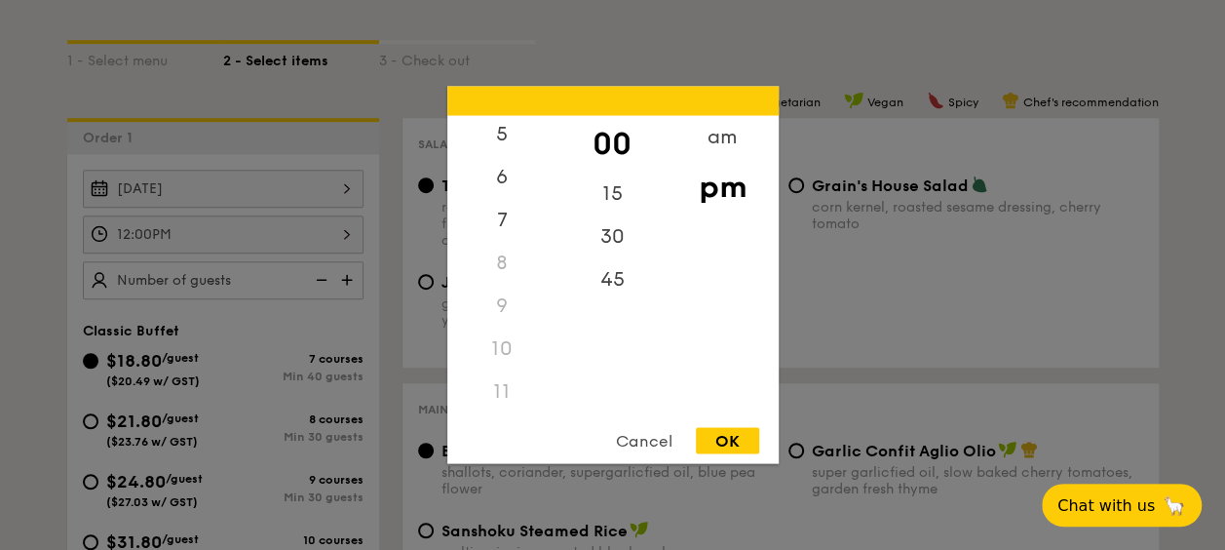
scroll to position [230, 0]
click at [496, 396] on div "11" at bounding box center [502, 392] width 110 height 43
click at [499, 392] on div "11" at bounding box center [502, 392] width 110 height 43
drag, startPoint x: 499, startPoint y: 392, endPoint x: 736, endPoint y: 135, distance: 349.7
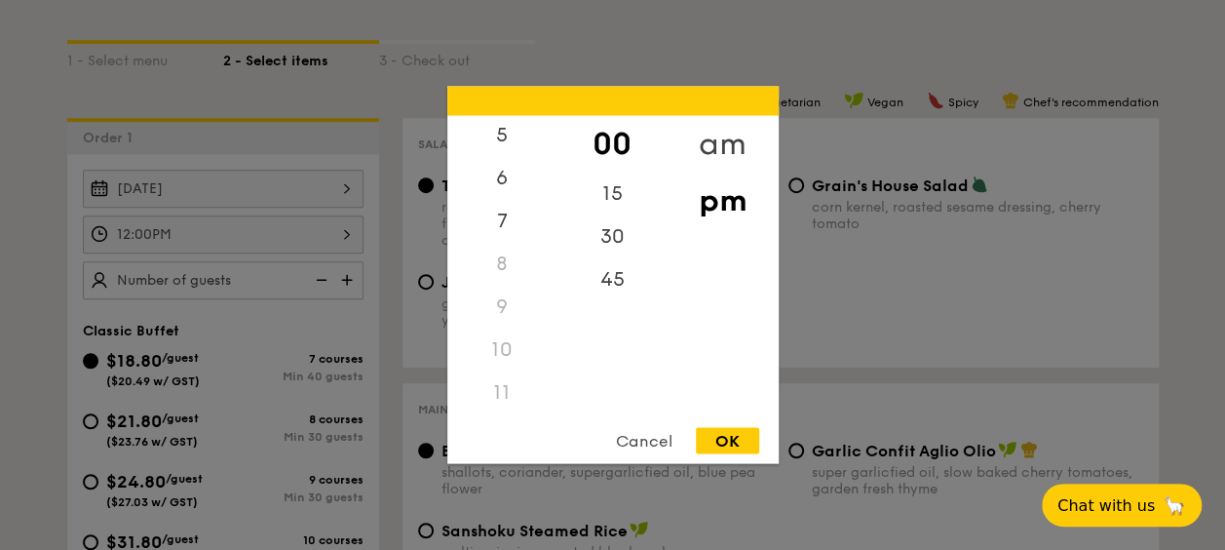
click at [736, 135] on div "am" at bounding box center [723, 144] width 110 height 57
click at [505, 389] on div "11" at bounding box center [502, 392] width 110 height 57
click at [609, 246] on div "30" at bounding box center [613, 243] width 110 height 57
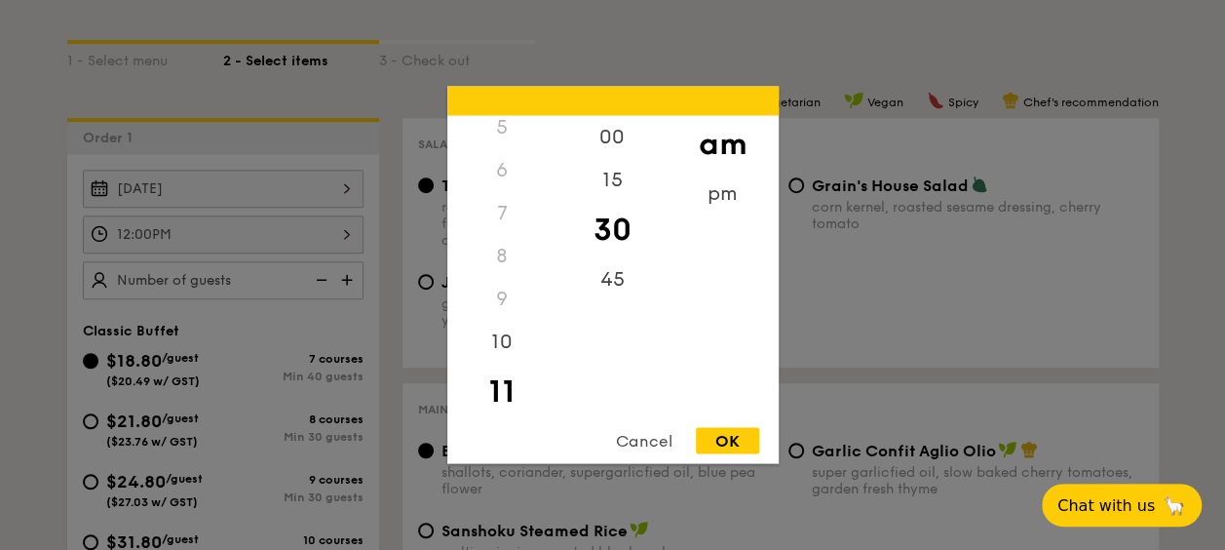
click at [710, 444] on div "OK" at bounding box center [727, 441] width 63 height 26
type input "11:30AM"
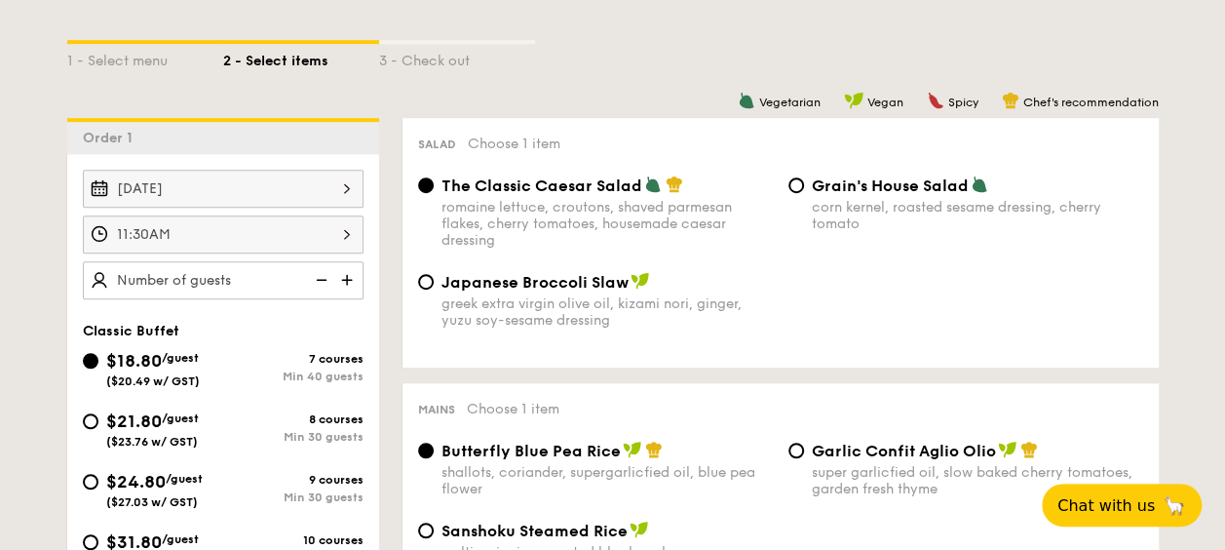
click at [352, 276] on img at bounding box center [348, 279] width 29 height 37
type input "40 guests"
click at [318, 279] on img at bounding box center [319, 279] width 29 height 37
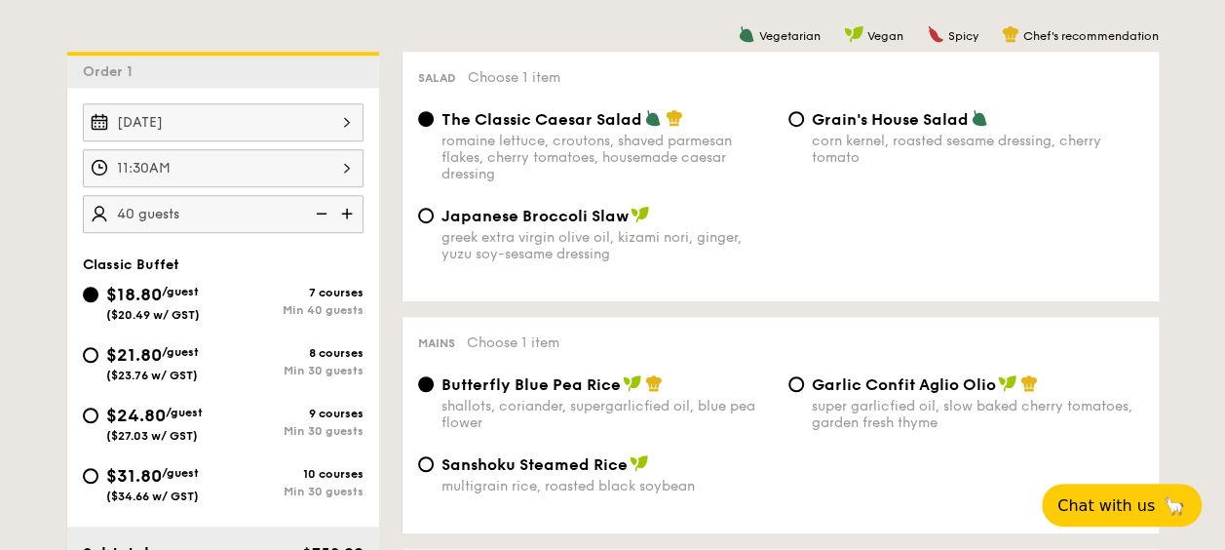
scroll to position [585, 0]
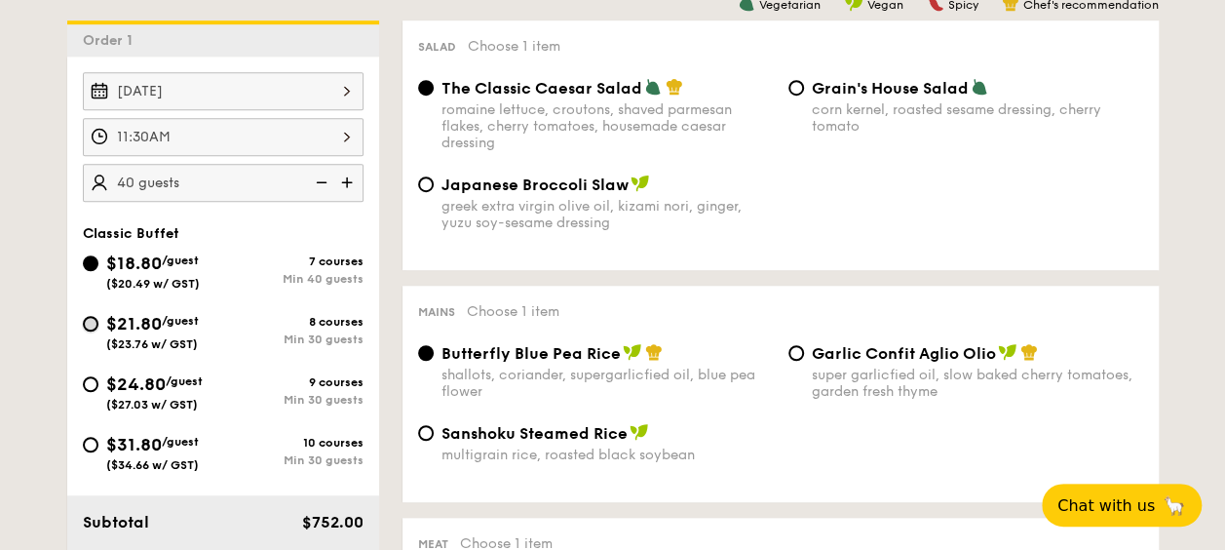
click at [91, 319] on input "$21.80 /guest ($23.76 w/ GST) 8 courses Min 30 guests" at bounding box center [91, 324] width 16 height 16
radio input "true"
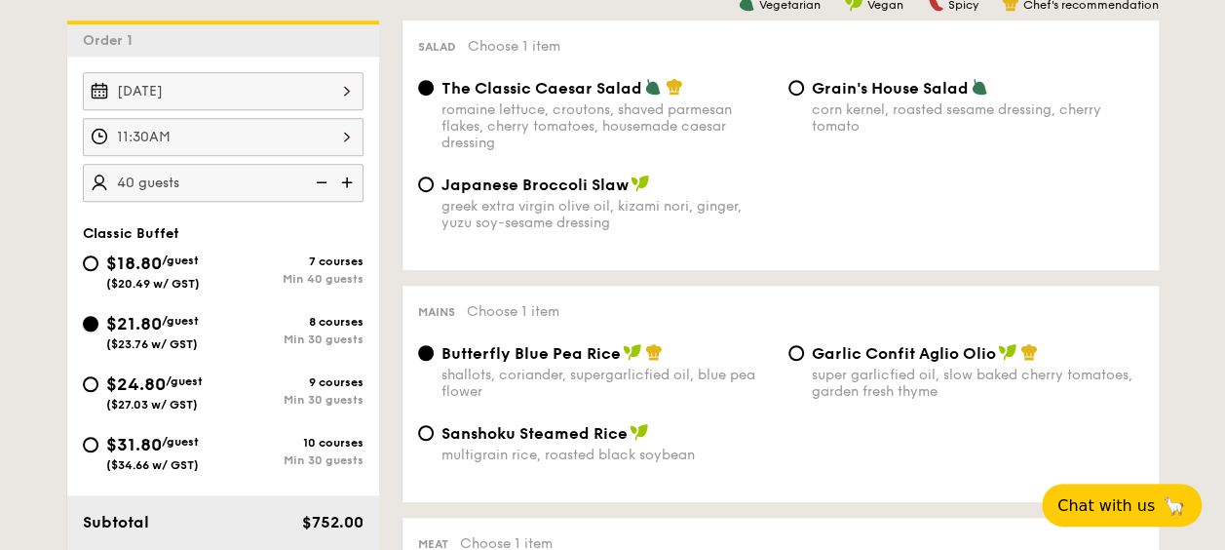
radio input "true"
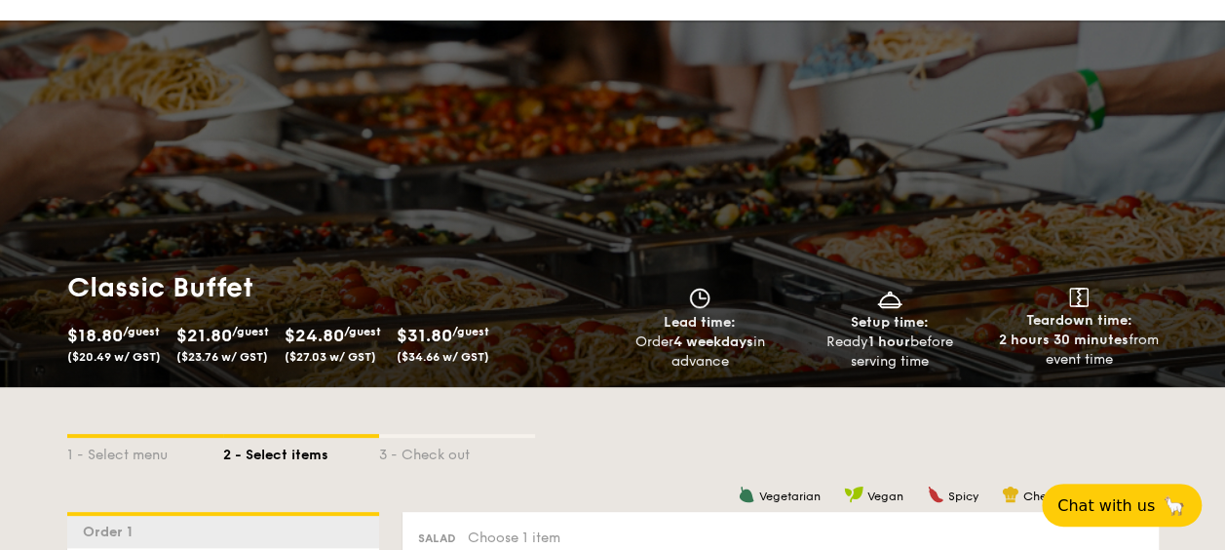
scroll to position [0, 0]
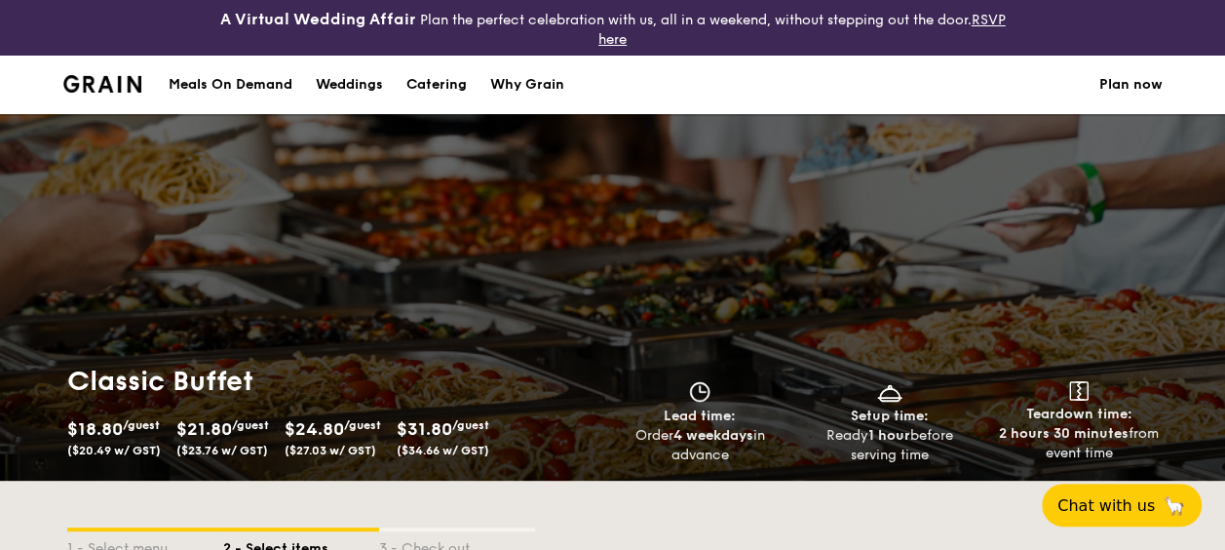
click at [248, 80] on div "Meals On Demand" at bounding box center [231, 85] width 124 height 58
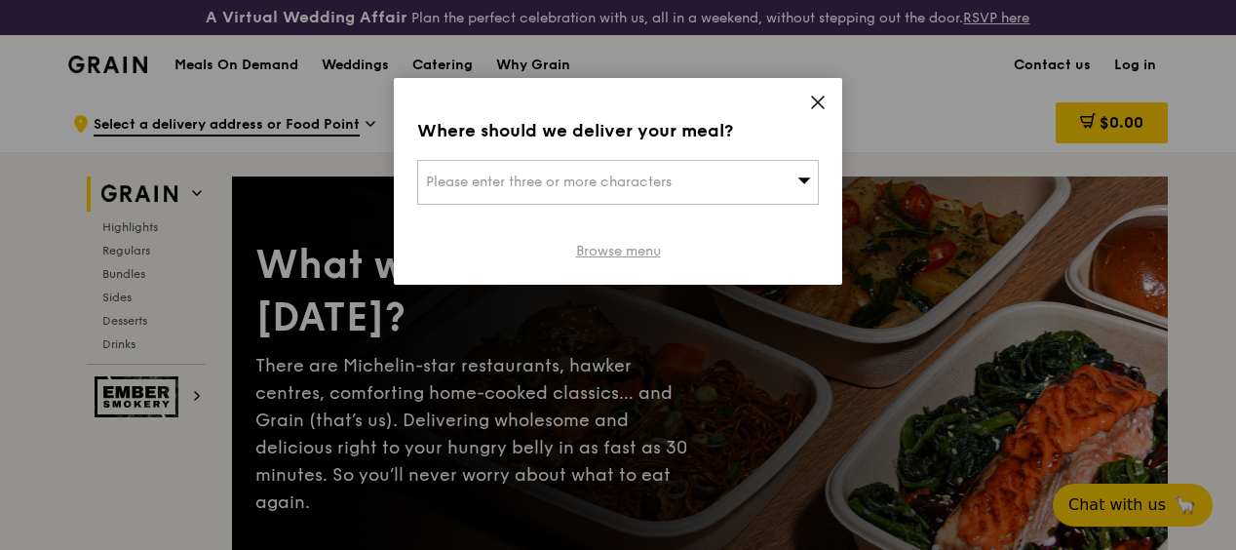
click at [633, 251] on link "Browse menu" at bounding box center [618, 251] width 85 height 19
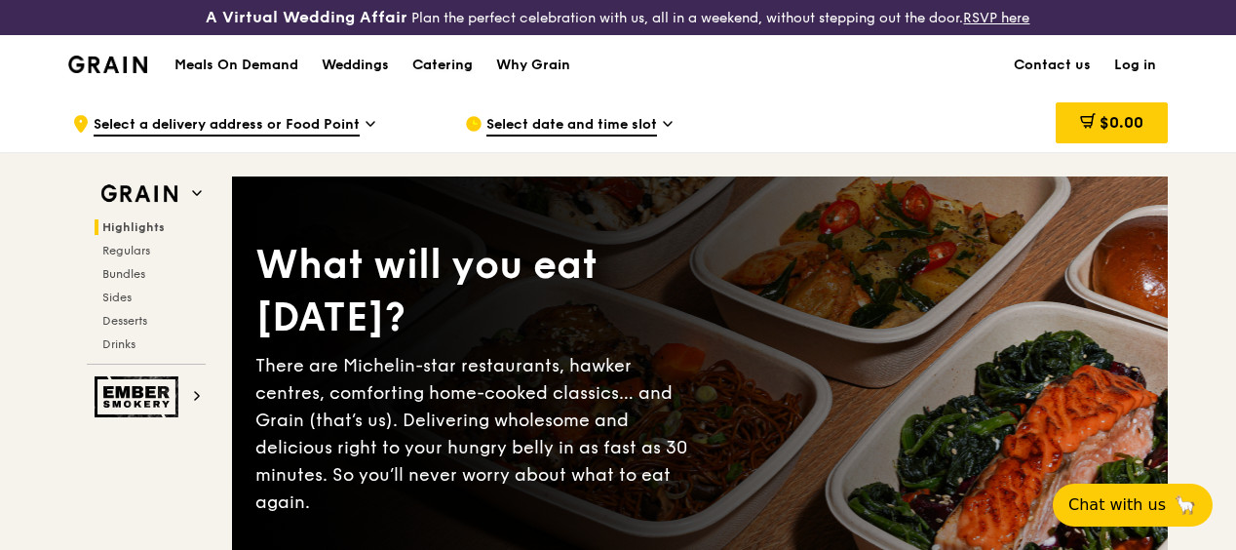
click at [450, 81] on div "Catering" at bounding box center [442, 65] width 60 height 58
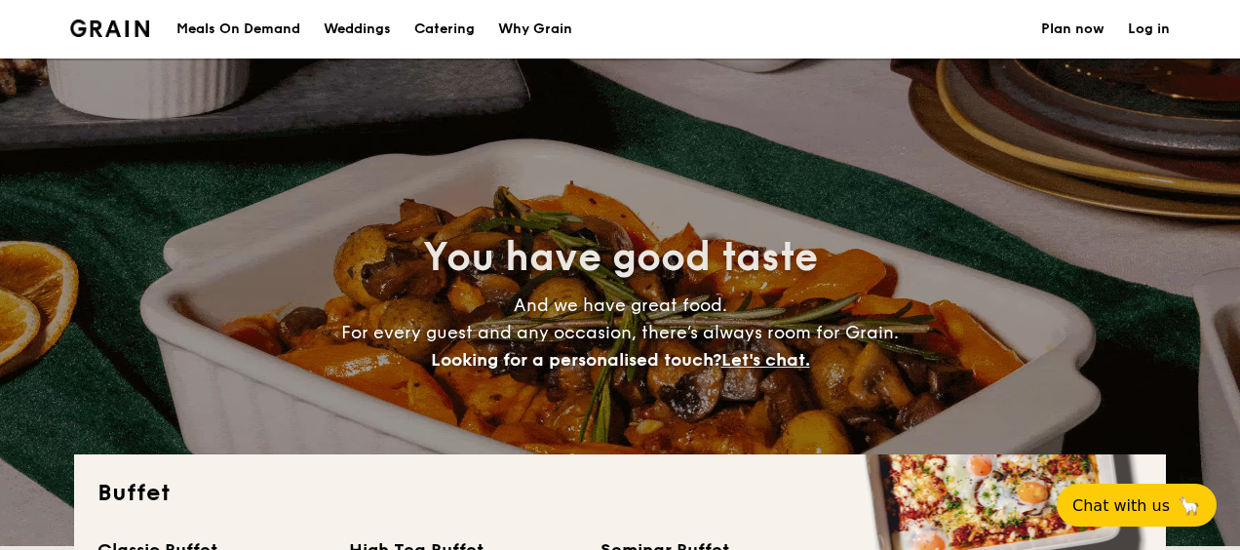
select select
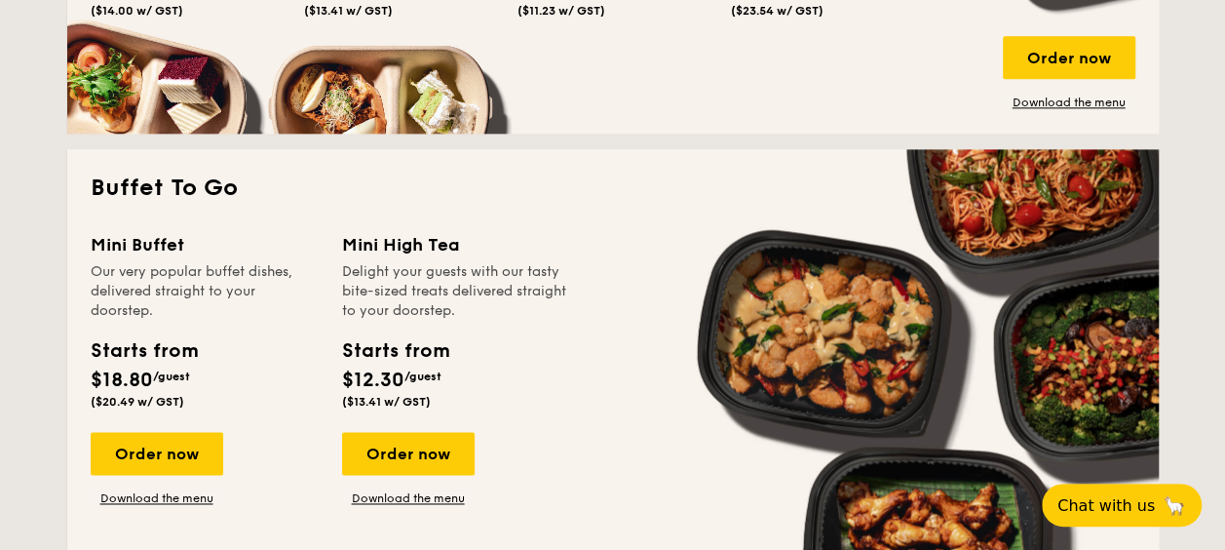
scroll to position [1267, 0]
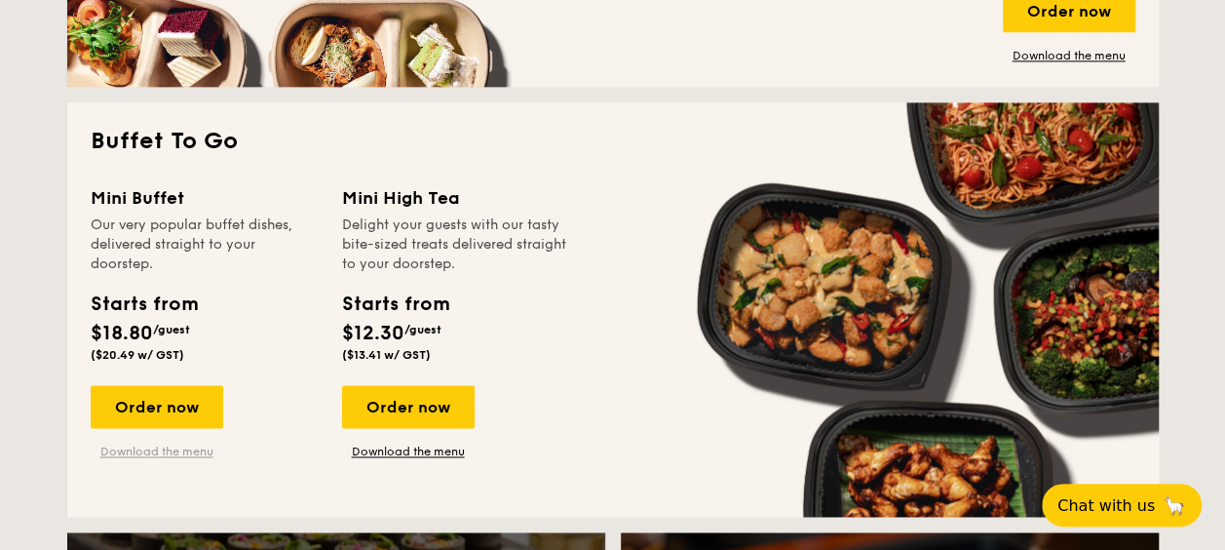
click at [158, 453] on link "Download the menu" at bounding box center [157, 451] width 133 height 16
click at [157, 411] on div "Order now" at bounding box center [157, 406] width 133 height 43
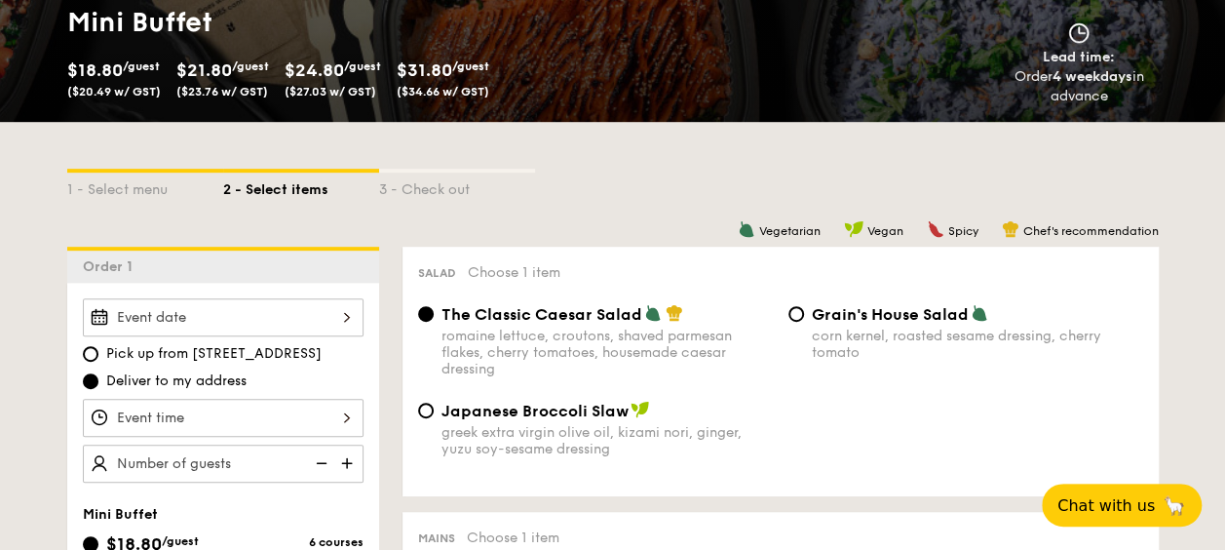
scroll to position [390, 0]
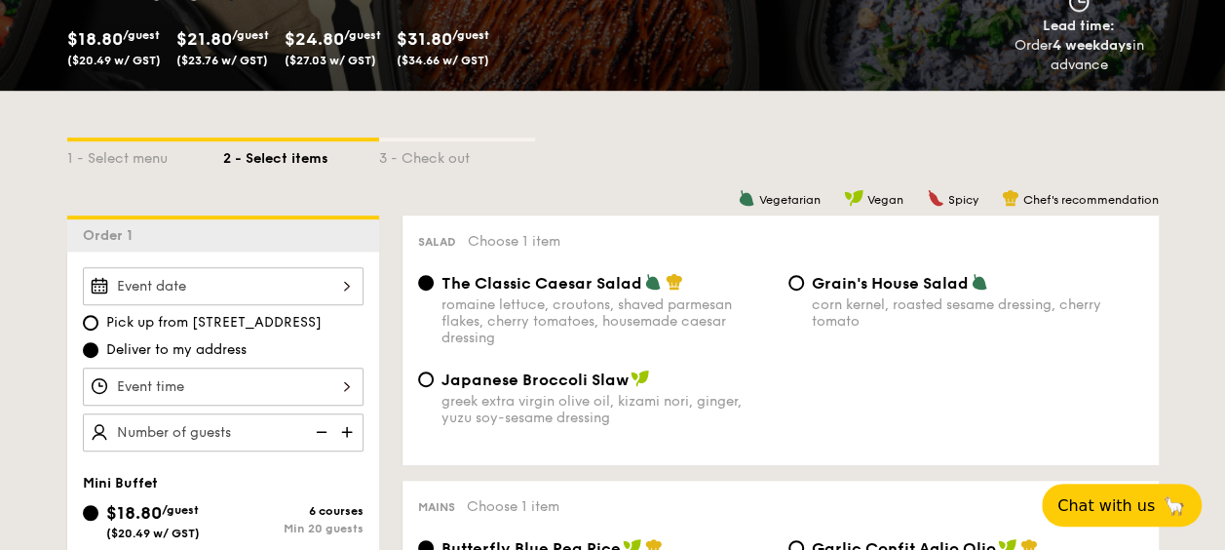
click at [317, 284] on div at bounding box center [223, 286] width 281 height 38
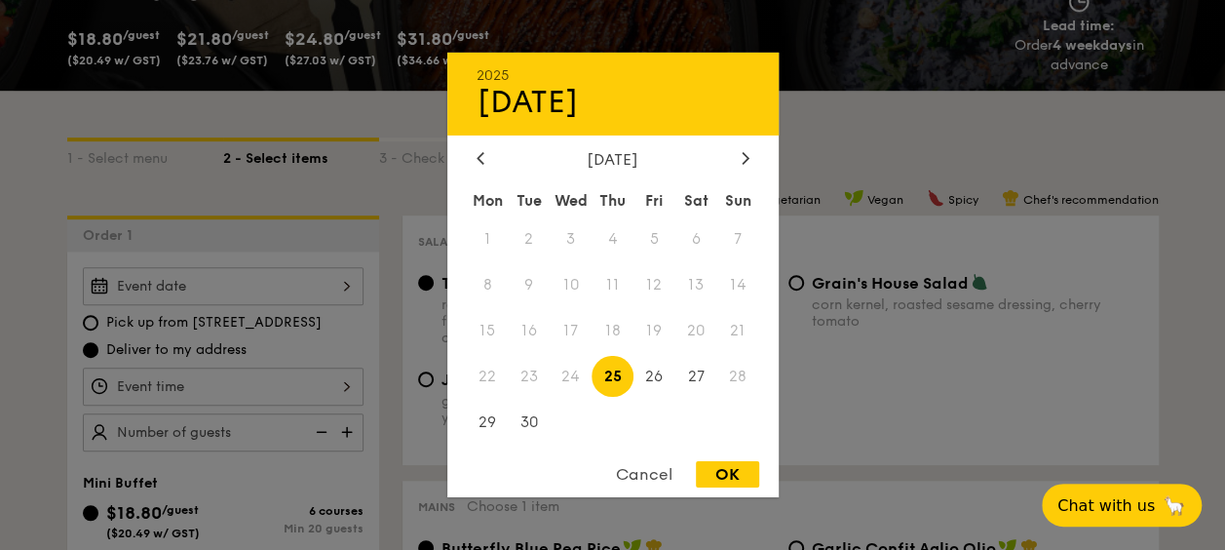
click at [735, 155] on div "[DATE]" at bounding box center [613, 159] width 273 height 19
click at [742, 156] on icon at bounding box center [746, 157] width 8 height 13
click at [482, 281] on span "6" at bounding box center [488, 285] width 42 height 42
click at [719, 474] on div "OK" at bounding box center [727, 474] width 63 height 26
type input "[DATE]"
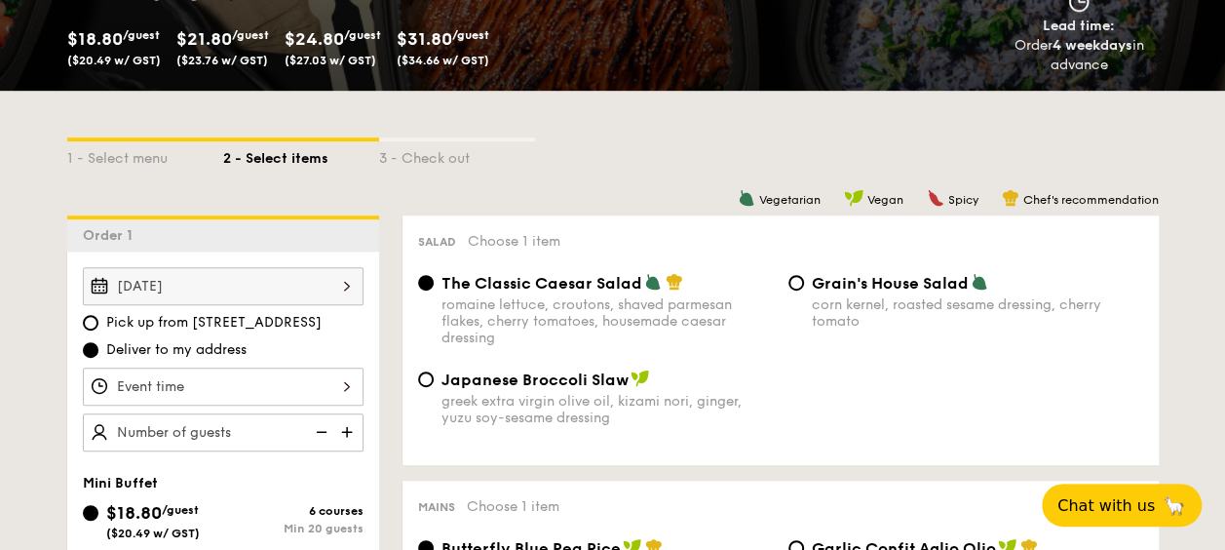
click at [346, 431] on img at bounding box center [348, 431] width 29 height 37
click at [318, 427] on img at bounding box center [319, 431] width 29 height 37
type input "20 guests"
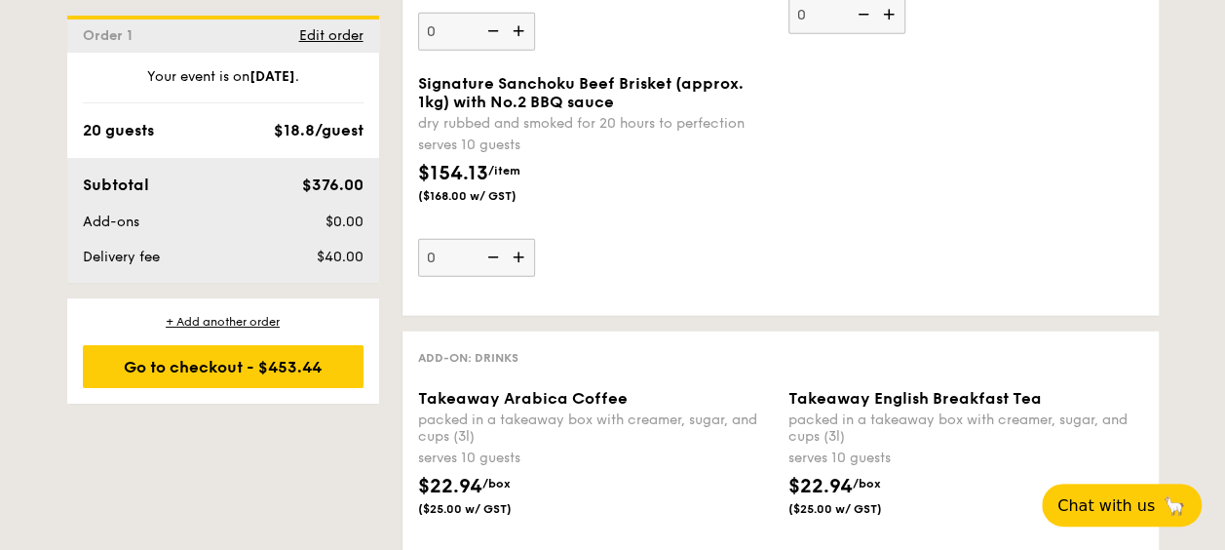
scroll to position [2437, 0]
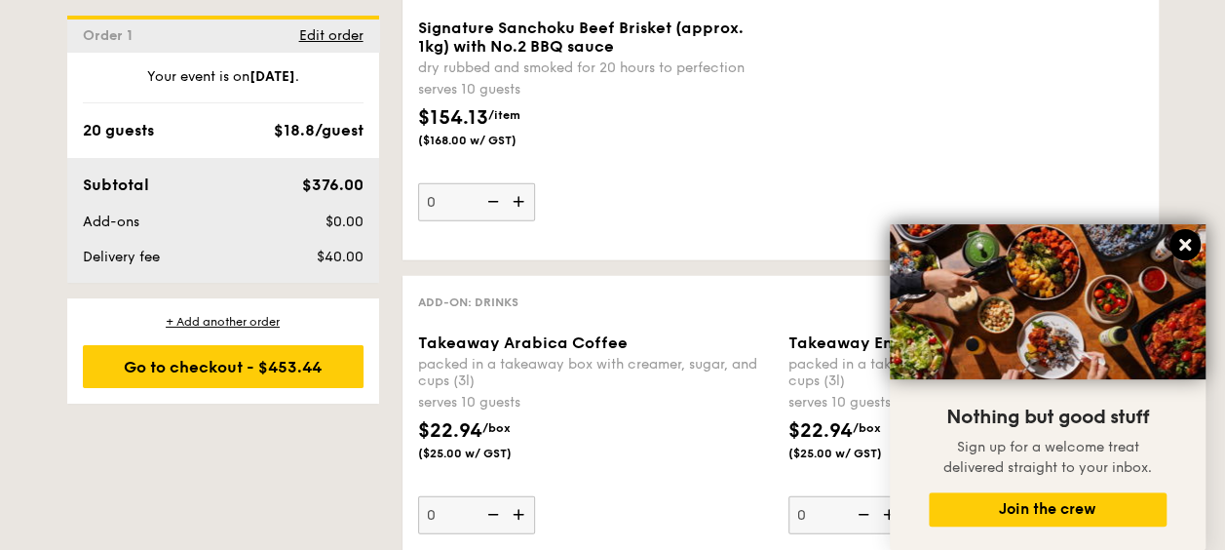
click at [1183, 243] on icon at bounding box center [1185, 245] width 12 height 12
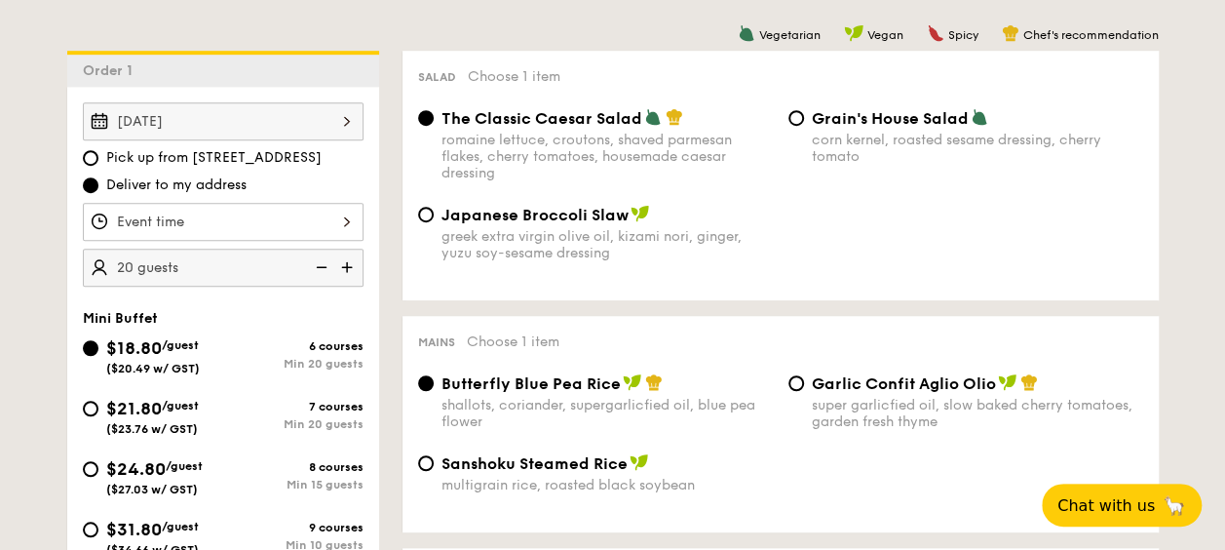
scroll to position [585, 0]
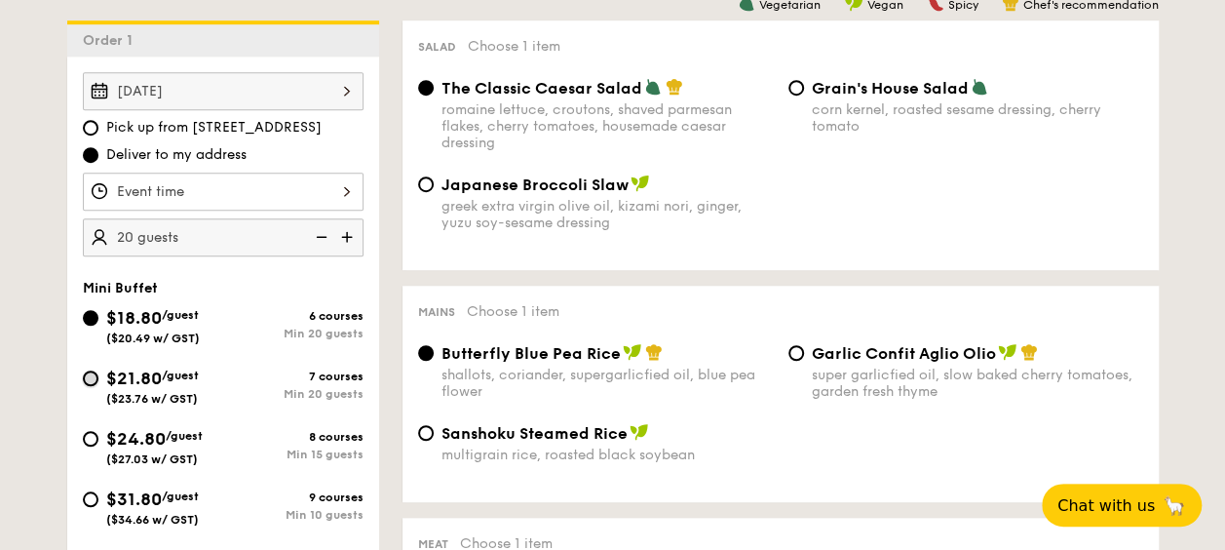
click at [96, 372] on input "$21.80 /guest ($23.76 w/ GST) 7 courses Min 20 guests" at bounding box center [91, 378] width 16 height 16
radio input "true"
radio input "false"
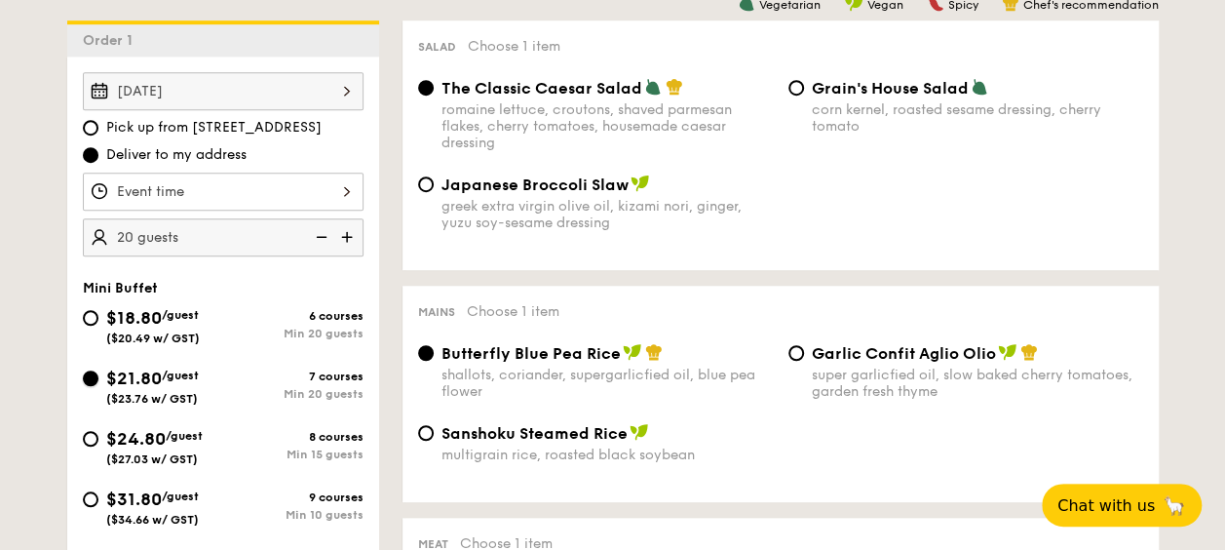
radio input "true"
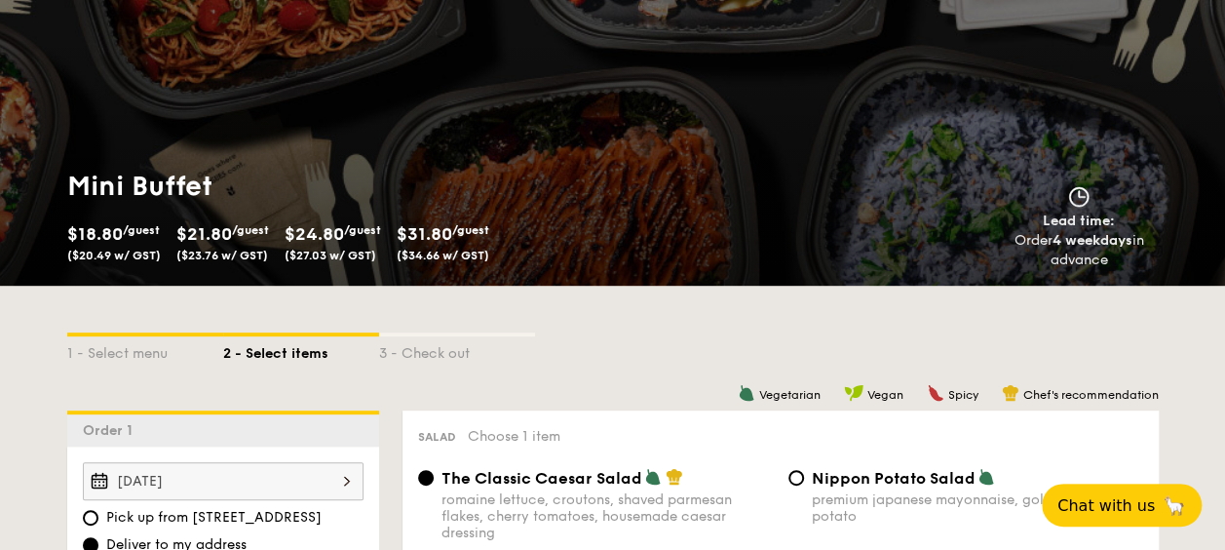
scroll to position [0, 0]
